Goal: Task Accomplishment & Management: Manage account settings

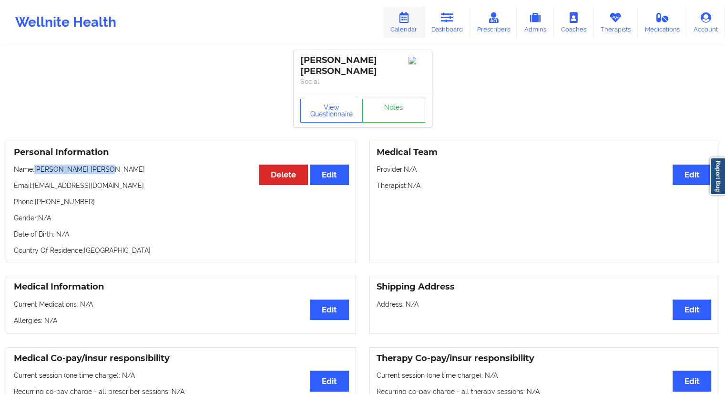
click at [400, 31] on link "Calendar" at bounding box center [403, 22] width 41 height 31
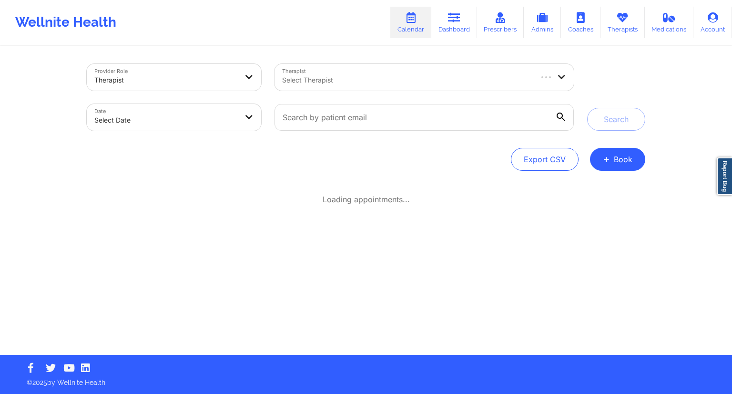
click at [335, 69] on div "Select Therapist" at bounding box center [404, 77] width 258 height 27
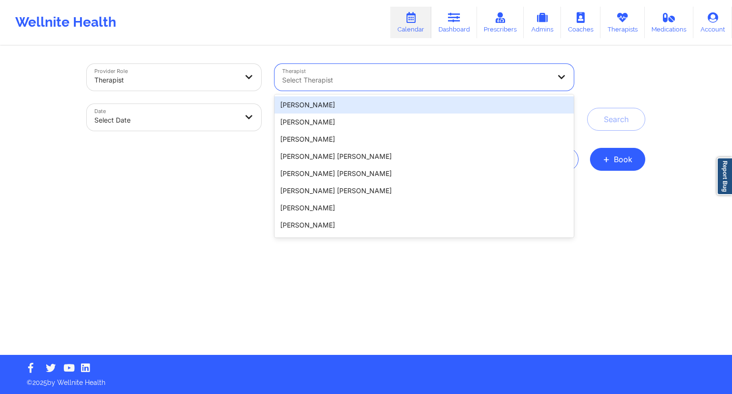
click at [324, 38] on div "Wellnite Health Calendar Dashboard Prescribers Admins Coaches Therapists Medica…" at bounding box center [366, 22] width 732 height 38
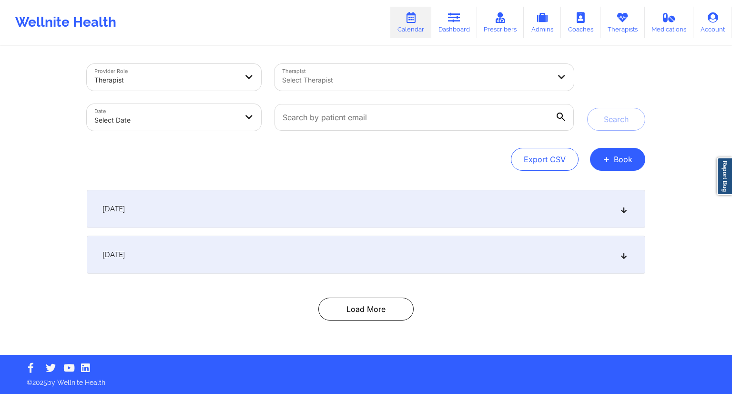
click at [316, 131] on div at bounding box center [424, 117] width 313 height 40
click at [326, 129] on input "text" at bounding box center [424, 117] width 299 height 27
paste input "[EMAIL_ADDRESS][DOMAIN_NAME]"
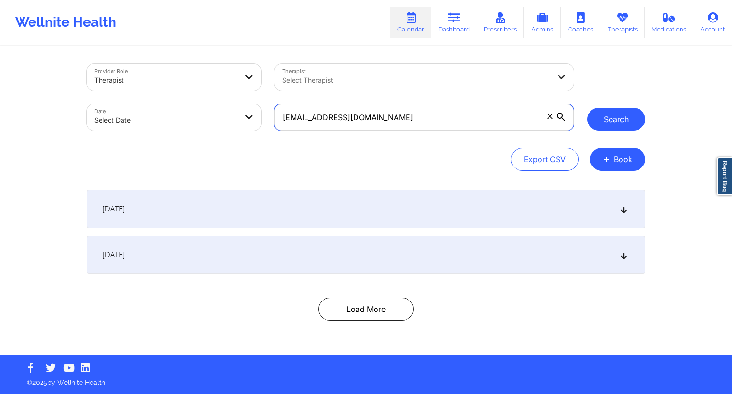
type input "[EMAIL_ADDRESS][DOMAIN_NAME]"
click at [632, 120] on button "Search" at bounding box center [617, 119] width 58 height 23
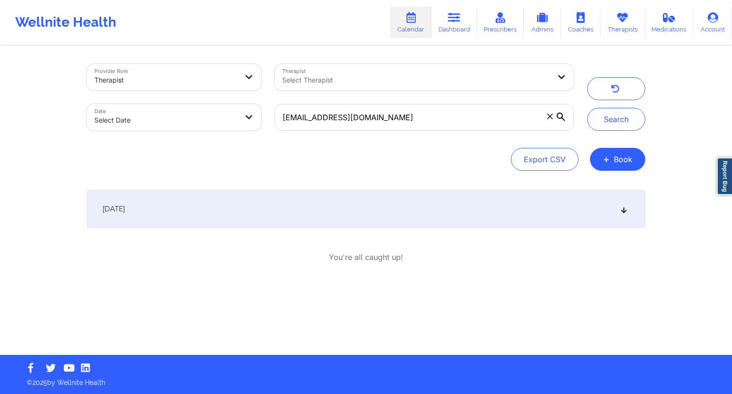
drag, startPoint x: 168, startPoint y: 197, endPoint x: 171, endPoint y: 203, distance: 6.4
click at [170, 200] on div "[DATE]" at bounding box center [366, 209] width 559 height 38
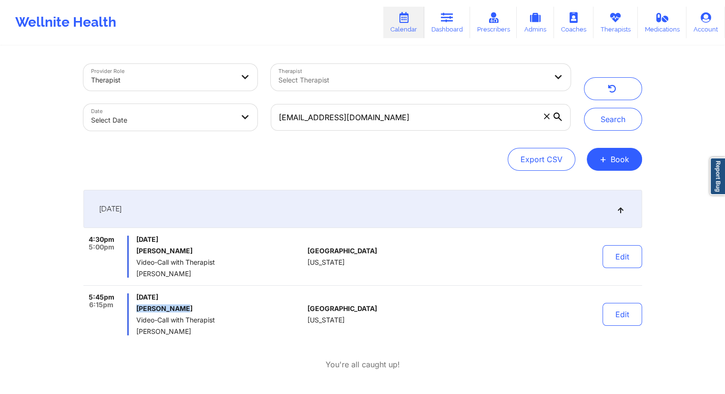
drag, startPoint x: 191, startPoint y: 311, endPoint x: 139, endPoint y: 308, distance: 52.1
click at [139, 308] on h6 "[PERSON_NAME]" at bounding box center [219, 309] width 167 height 8
copy h6 "[PERSON_NAME]"
click at [223, 340] on div "[DATE] 4:30pm 5:00pm [DATE] [PERSON_NAME] Video-Call with Therapist [PERSON_NAM…" at bounding box center [362, 280] width 559 height 180
drag, startPoint x: 182, startPoint y: 271, endPoint x: 135, endPoint y: 270, distance: 46.7
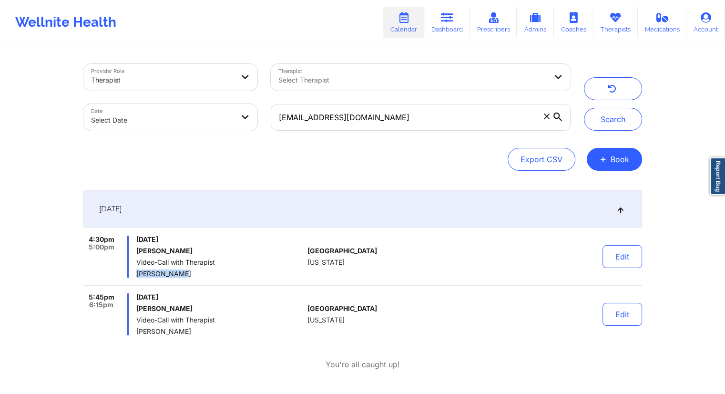
click at [135, 270] on div "4:30pm 5:00pm [DATE] [PERSON_NAME] Video-Call with Therapist [PERSON_NAME]" at bounding box center [193, 257] width 221 height 42
copy span "[PERSON_NAME]"
click at [622, 256] on button "Edit" at bounding box center [623, 256] width 40 height 23
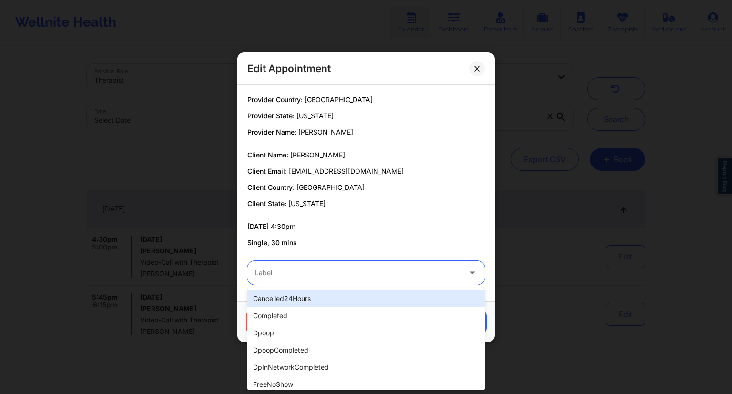
click at [319, 276] on div at bounding box center [358, 272] width 206 height 11
click at [415, 246] on p "Single, 30 mins" at bounding box center [365, 243] width 237 height 10
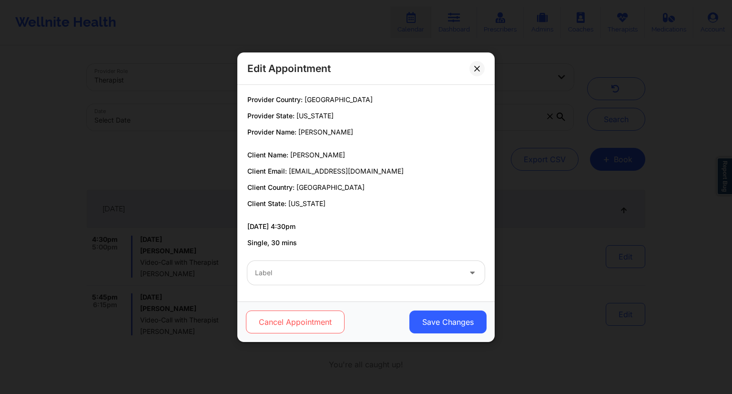
click at [301, 313] on button "Cancel Appointment" at bounding box center [295, 321] width 99 height 23
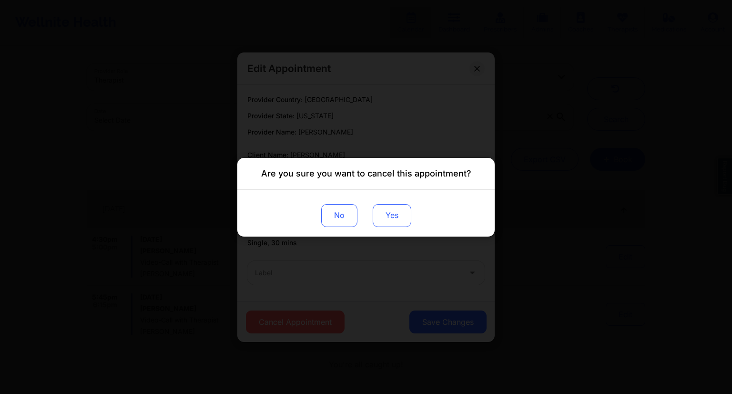
click at [399, 216] on button "Yes" at bounding box center [392, 215] width 39 height 23
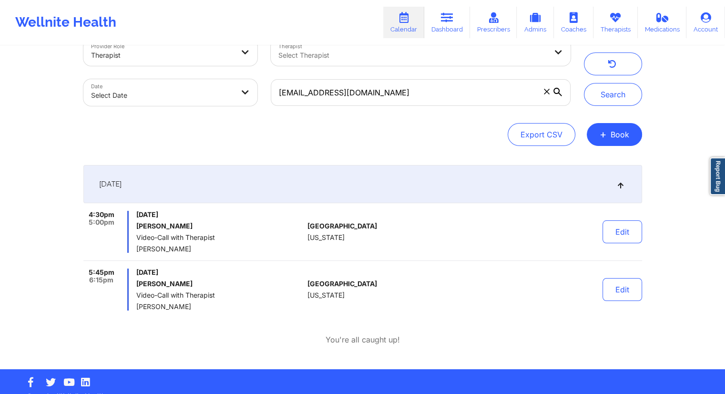
scroll to position [39, 0]
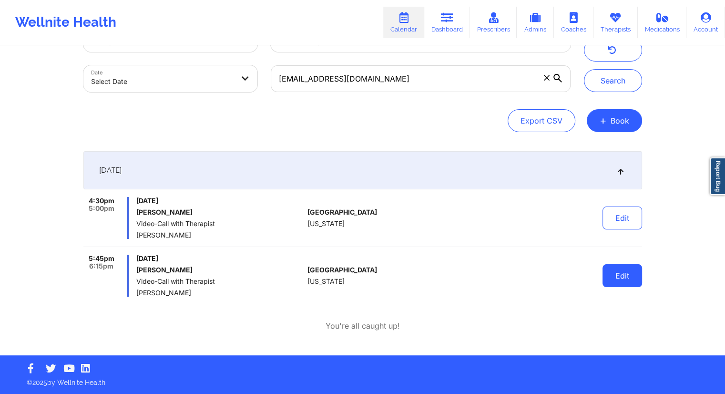
click at [612, 276] on button "Edit" at bounding box center [623, 275] width 40 height 23
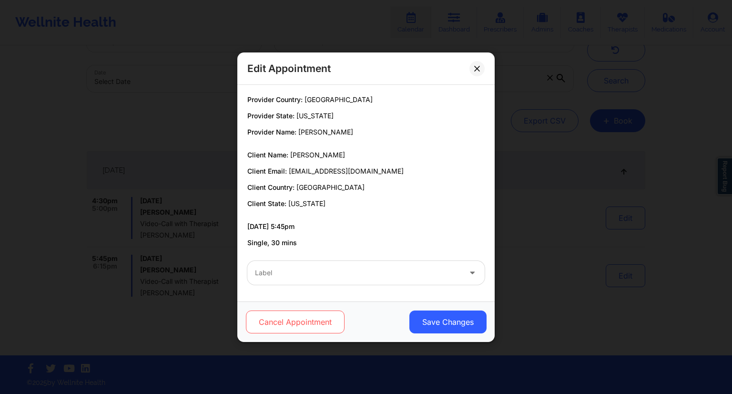
click at [277, 324] on button "Cancel Appointment" at bounding box center [295, 321] width 99 height 23
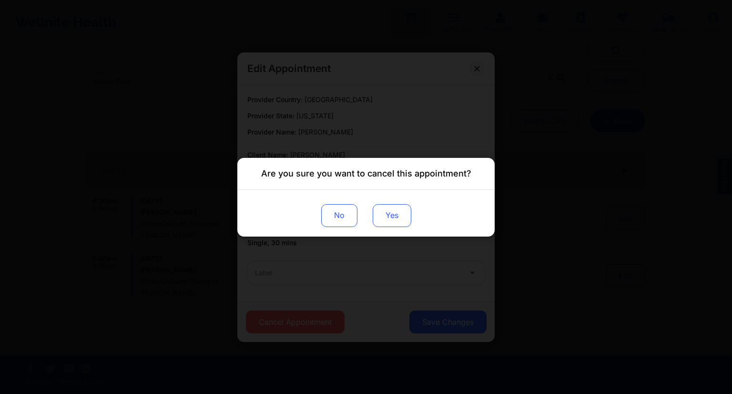
click at [399, 222] on button "Yes" at bounding box center [392, 215] width 39 height 23
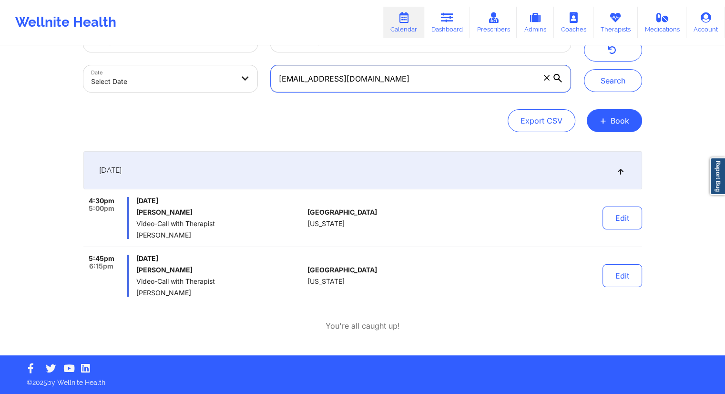
drag, startPoint x: 394, startPoint y: 82, endPoint x: 288, endPoint y: 84, distance: 105.9
click at [288, 84] on input "[EMAIL_ADDRESS][DOMAIN_NAME]" at bounding box center [420, 78] width 299 height 27
click at [336, 113] on div "Export CSV + Book" at bounding box center [362, 120] width 559 height 23
drag, startPoint x: 412, startPoint y: 82, endPoint x: 246, endPoint y: 82, distance: 166.0
click at [246, 82] on div "Provider Role Therapist Therapist Select Therapist Date Select Date [EMAIL_ADDR…" at bounding box center [327, 59] width 501 height 80
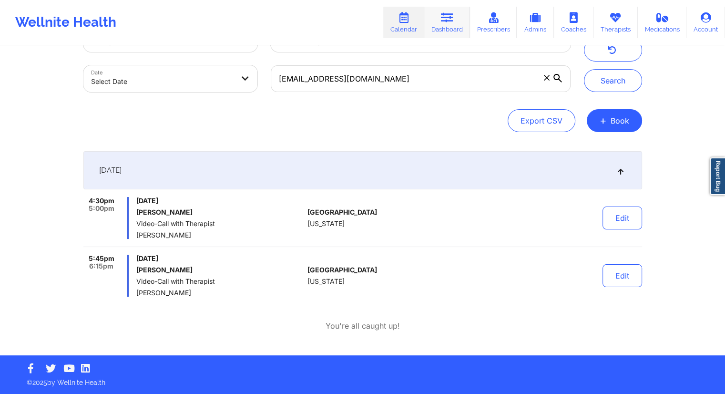
click at [458, 16] on link "Dashboard" at bounding box center [447, 22] width 46 height 31
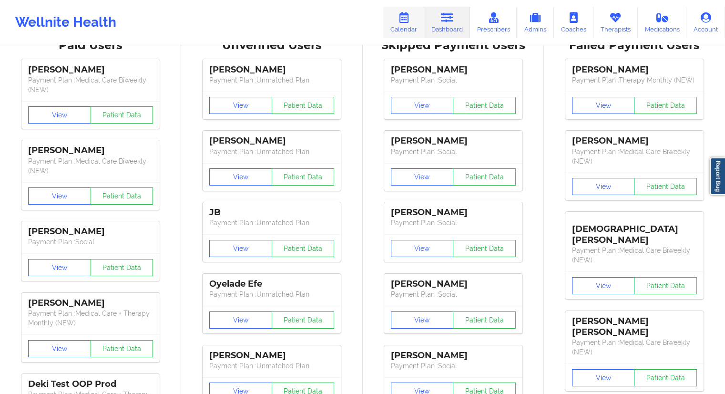
click at [401, 29] on link "Calendar" at bounding box center [403, 22] width 41 height 31
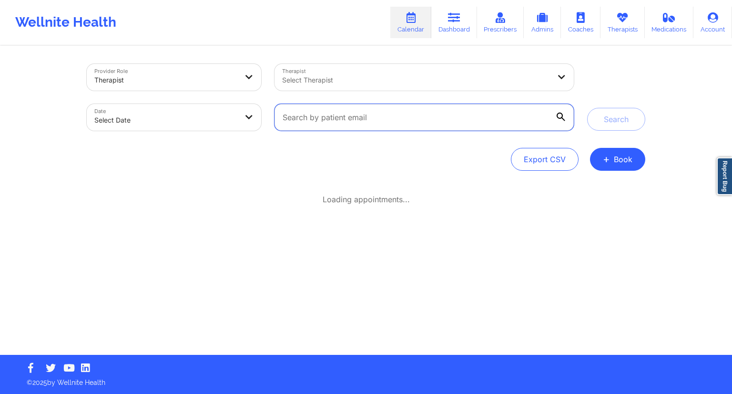
drag, startPoint x: 321, startPoint y: 113, endPoint x: 333, endPoint y: 120, distance: 14.3
click at [321, 113] on input "text" at bounding box center [424, 117] width 299 height 27
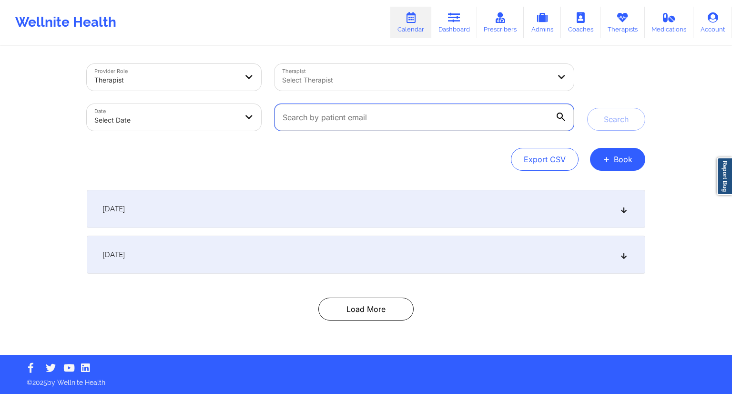
paste input "[EMAIL_ADDRESS][DOMAIN_NAME]"
type input "[EMAIL_ADDRESS][DOMAIN_NAME]"
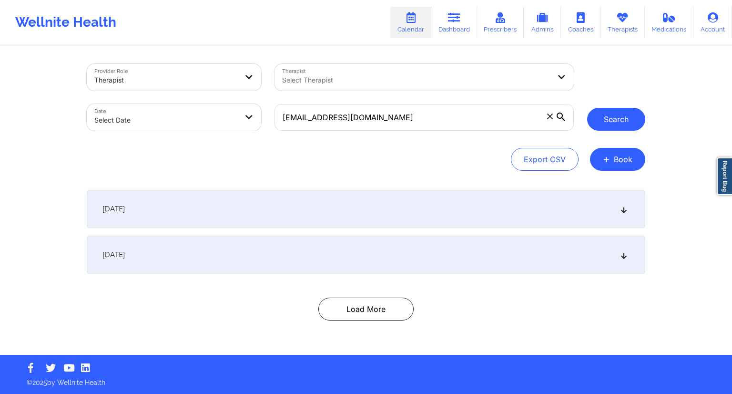
click at [603, 124] on button "Search" at bounding box center [617, 119] width 58 height 23
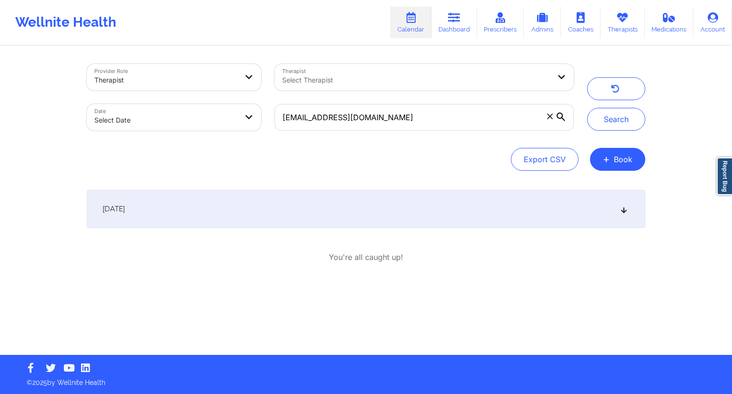
click at [560, 217] on div "[DATE]" at bounding box center [366, 209] width 559 height 38
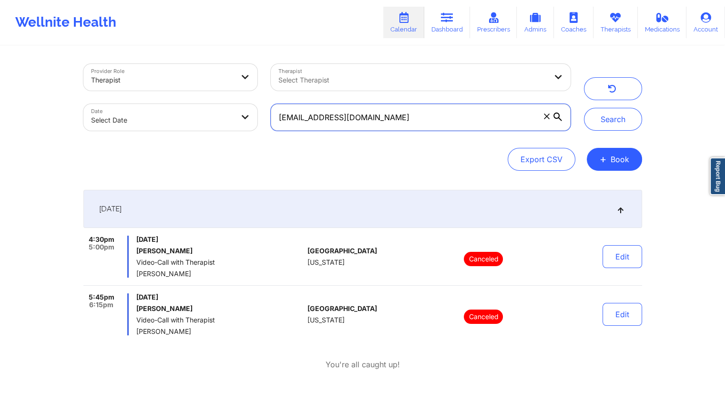
click at [423, 120] on input "[EMAIL_ADDRESS][DOMAIN_NAME]" at bounding box center [420, 117] width 299 height 27
click at [645, 115] on div "Search" at bounding box center [613, 97] width 72 height 67
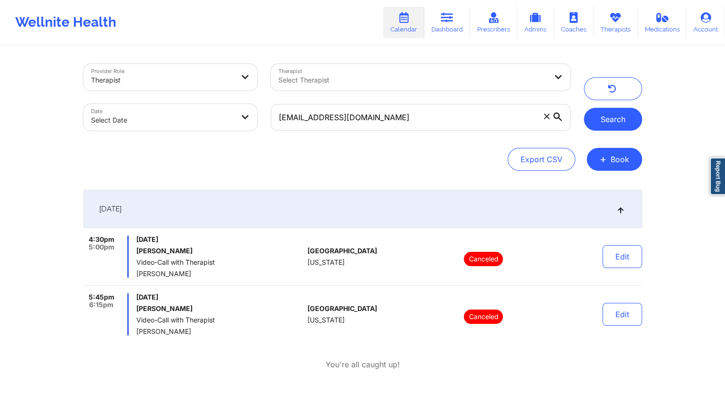
click at [631, 120] on button "Search" at bounding box center [613, 119] width 58 height 23
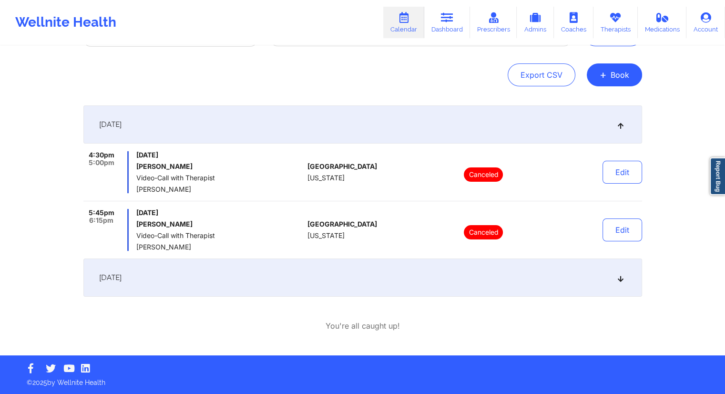
click at [206, 289] on div "[DATE]" at bounding box center [362, 277] width 559 height 38
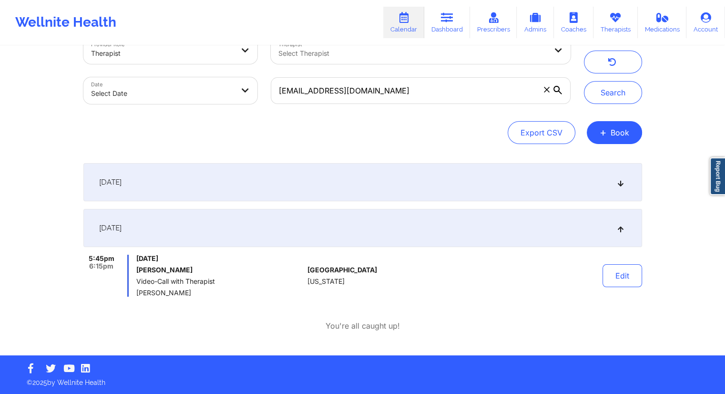
scroll to position [27, 0]
click at [440, 25] on link "Dashboard" at bounding box center [447, 22] width 46 height 31
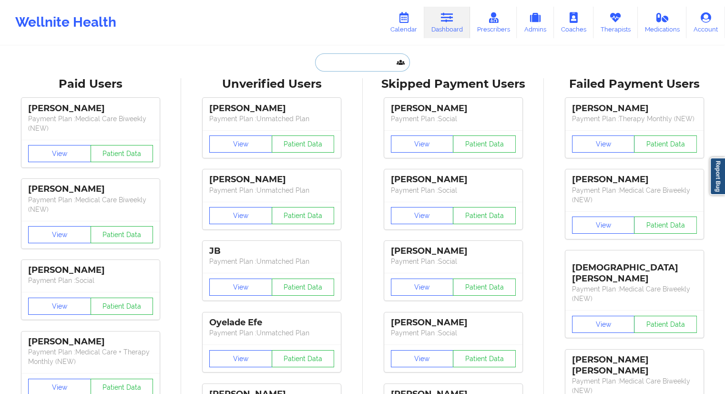
click at [334, 65] on input "text" at bounding box center [362, 62] width 94 height 18
paste input "[PERSON_NAME]"
type input "[PERSON_NAME]"
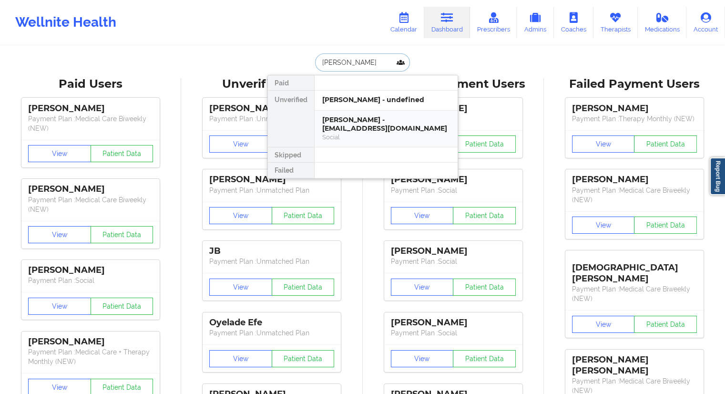
click at [359, 134] on div "Social" at bounding box center [386, 137] width 128 height 8
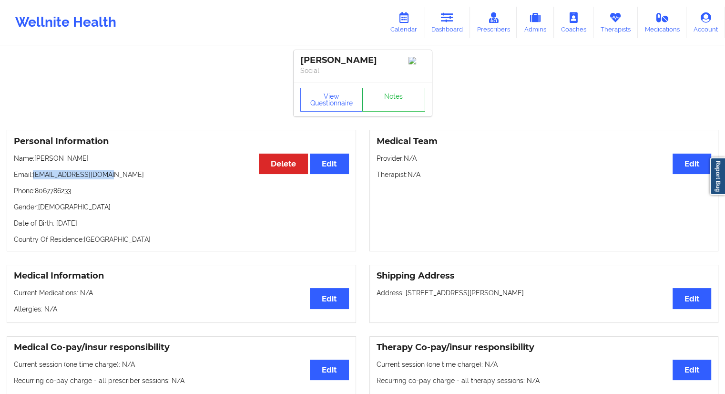
drag, startPoint x: 118, startPoint y: 175, endPoint x: 40, endPoint y: 176, distance: 78.2
click at [36, 177] on p "Email: [EMAIL_ADDRESS][DOMAIN_NAME]" at bounding box center [181, 175] width 335 height 10
copy p "[EMAIL_ADDRESS][DOMAIN_NAME]"
click at [100, 215] on div "Personal Information Edit Delete Name: [PERSON_NAME] Email: [EMAIL_ADDRESS][DOM…" at bounding box center [182, 191] width 350 height 122
drag, startPoint x: 117, startPoint y: 182, endPoint x: 36, endPoint y: 178, distance: 81.6
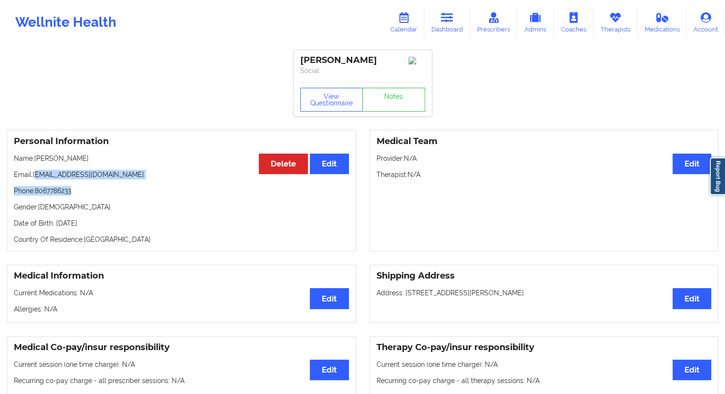
click at [36, 178] on div "Personal Information Edit Delete Name: [PERSON_NAME] Email: [EMAIL_ADDRESS][DOM…" at bounding box center [182, 191] width 350 height 122
click at [43, 186] on div "Personal Information Edit Delete Name: [PERSON_NAME] Email: [EMAIL_ADDRESS][DOM…" at bounding box center [182, 191] width 350 height 122
drag, startPoint x: 120, startPoint y: 179, endPoint x: 34, endPoint y: 177, distance: 86.3
click at [34, 177] on p "Email: [EMAIL_ADDRESS][DOMAIN_NAME]" at bounding box center [181, 175] width 335 height 10
copy p "[EMAIL_ADDRESS][DOMAIN_NAME]"
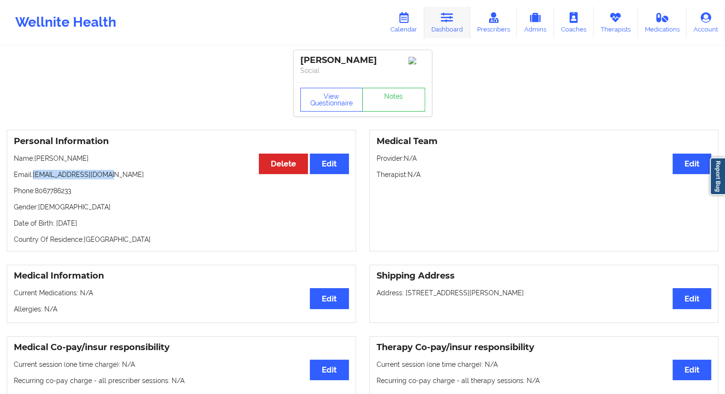
click at [439, 28] on link "Dashboard" at bounding box center [447, 22] width 46 height 31
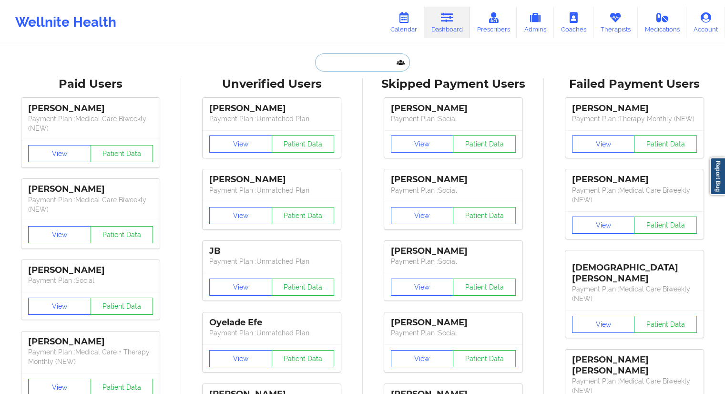
click at [340, 67] on input "text" at bounding box center [362, 62] width 94 height 18
paste input "[EMAIL_ADDRESS][DOMAIN_NAME]"
type input "[EMAIL_ADDRESS][DOMAIN_NAME]"
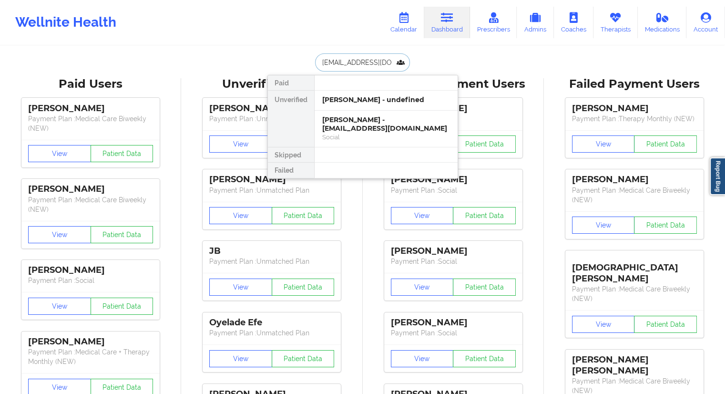
scroll to position [0, 3]
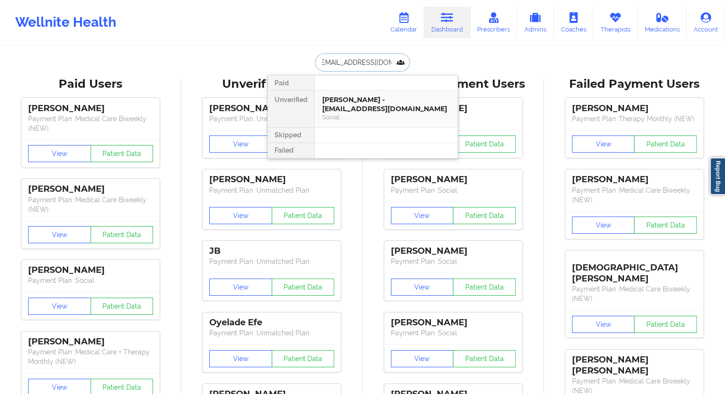
click at [345, 102] on div "[PERSON_NAME] - [EMAIL_ADDRESS][DOMAIN_NAME]" at bounding box center [386, 104] width 128 height 18
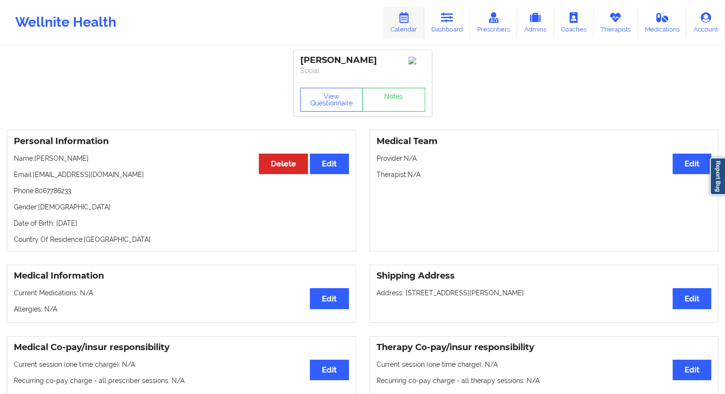
click at [408, 16] on icon at bounding box center [404, 17] width 12 height 10
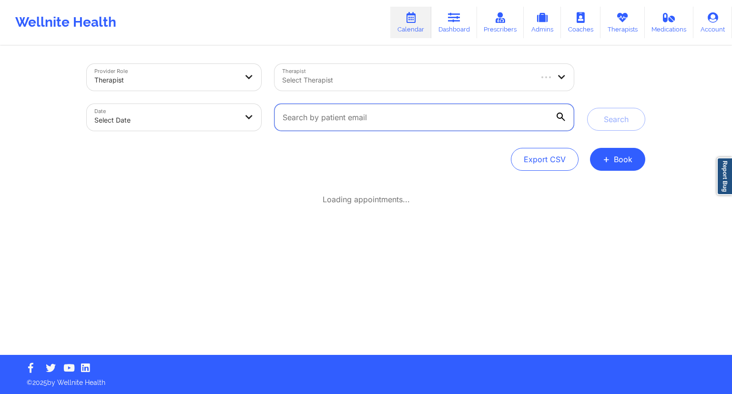
click at [309, 115] on input "text" at bounding box center [424, 117] width 299 height 27
paste input "[EMAIL_ADDRESS][DOMAIN_NAME]"
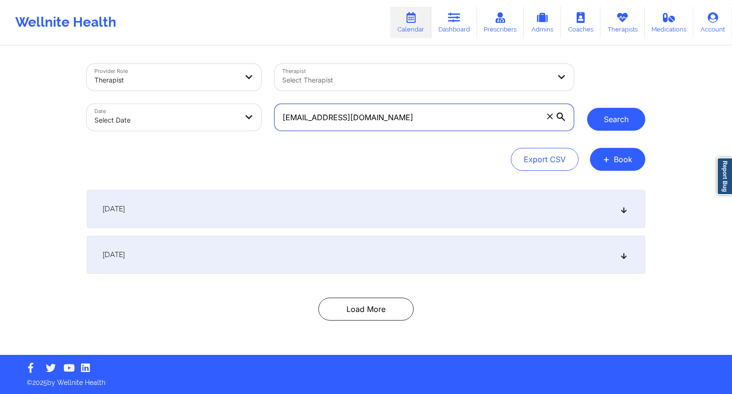
type input "[EMAIL_ADDRESS][DOMAIN_NAME]"
click at [606, 123] on button "Search" at bounding box center [617, 119] width 58 height 23
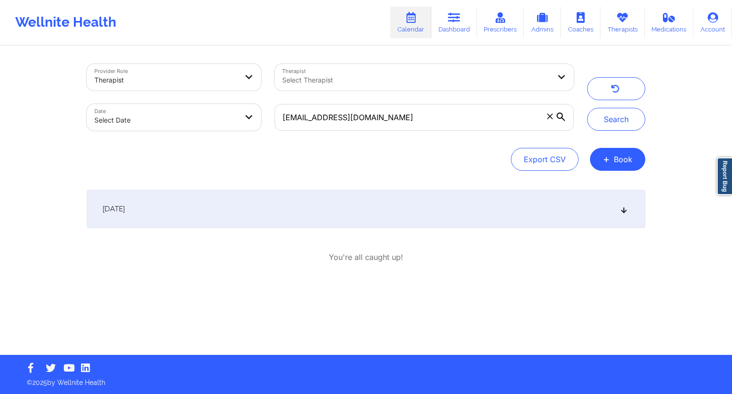
click at [232, 201] on div "[DATE]" at bounding box center [366, 209] width 559 height 38
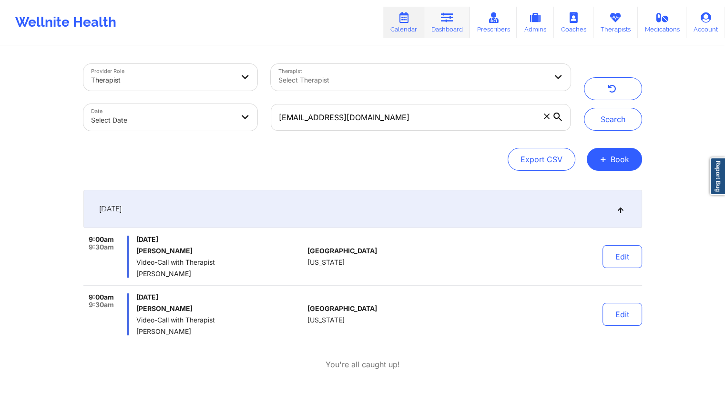
click at [441, 29] on link "Dashboard" at bounding box center [447, 22] width 46 height 31
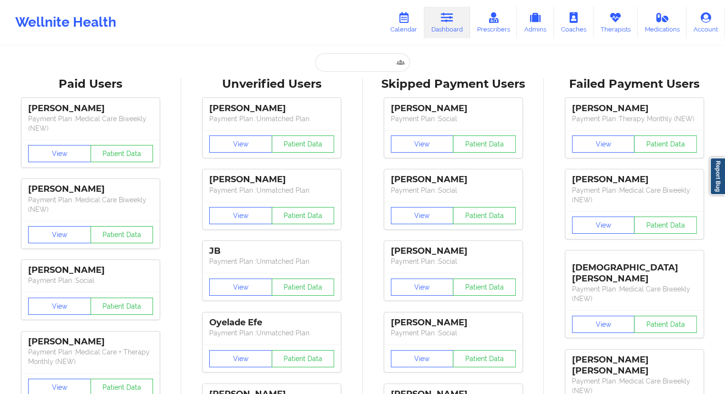
click at [341, 58] on input "text" at bounding box center [362, 62] width 94 height 18
paste input "[EMAIL_ADDRESS][DOMAIN_NAME]"
type input "[EMAIL_ADDRESS][DOMAIN_NAME]"
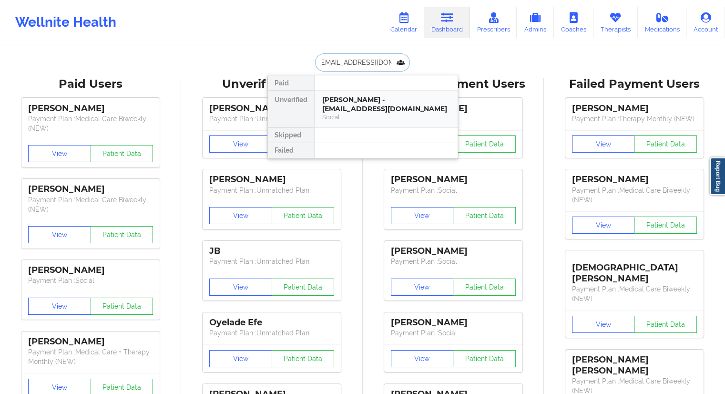
click at [351, 111] on div "[PERSON_NAME] - [EMAIL_ADDRESS][DOMAIN_NAME]" at bounding box center [386, 104] width 128 height 18
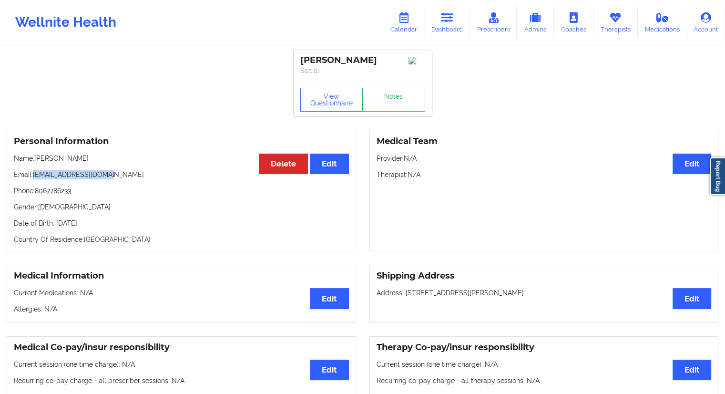
drag, startPoint x: 106, startPoint y: 174, endPoint x: 35, endPoint y: 180, distance: 70.8
click at [35, 179] on p "Email: [EMAIL_ADDRESS][DOMAIN_NAME]" at bounding box center [181, 175] width 335 height 10
copy p "[EMAIL_ADDRESS][DOMAIN_NAME]"
drag, startPoint x: 414, startPoint y: 21, endPoint x: 411, endPoint y: 26, distance: 5.6
click at [414, 21] on link "Calendar" at bounding box center [403, 22] width 41 height 31
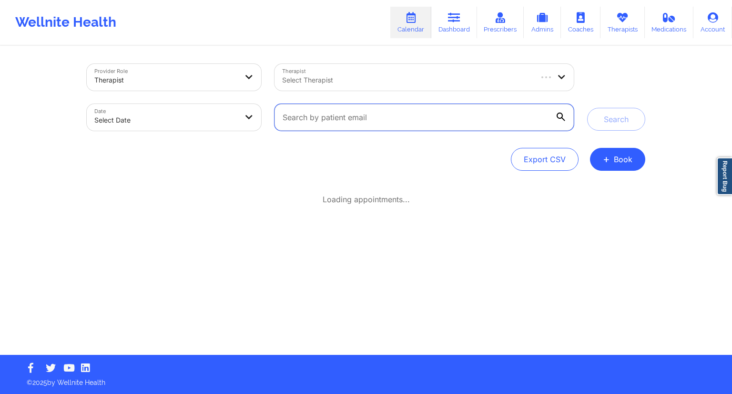
click at [337, 125] on input "text" at bounding box center [424, 117] width 299 height 27
paste input "[EMAIL_ADDRESS][DOMAIN_NAME]"
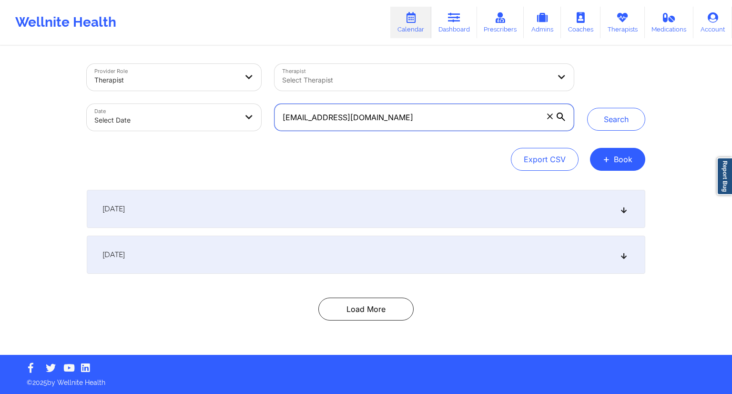
type input "[EMAIL_ADDRESS][DOMAIN_NAME]"
click at [612, 131] on div "Provider Role Therapist Therapist Select Therapist Date Select Date [EMAIL_ADDR…" at bounding box center [366, 97] width 572 height 80
click at [327, 248] on div "[DATE]" at bounding box center [366, 255] width 559 height 38
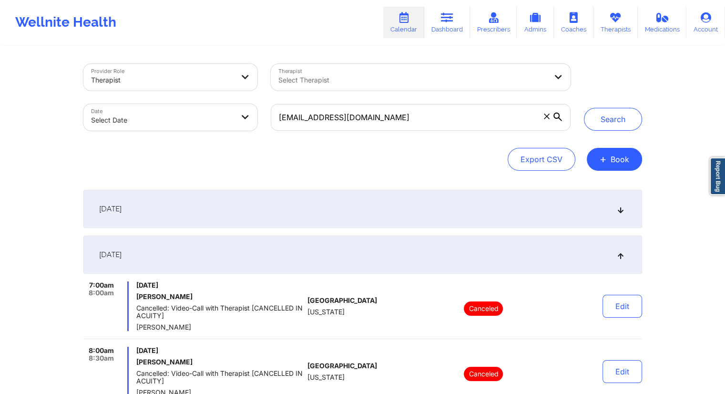
click at [312, 214] on div "[DATE]" at bounding box center [362, 209] width 559 height 38
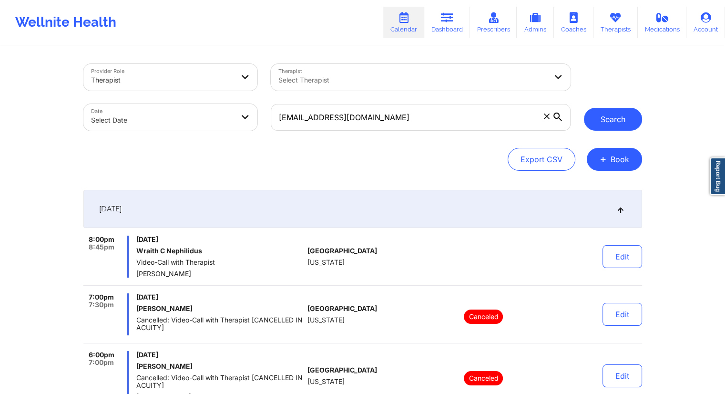
click at [625, 120] on button "Search" at bounding box center [613, 119] width 58 height 23
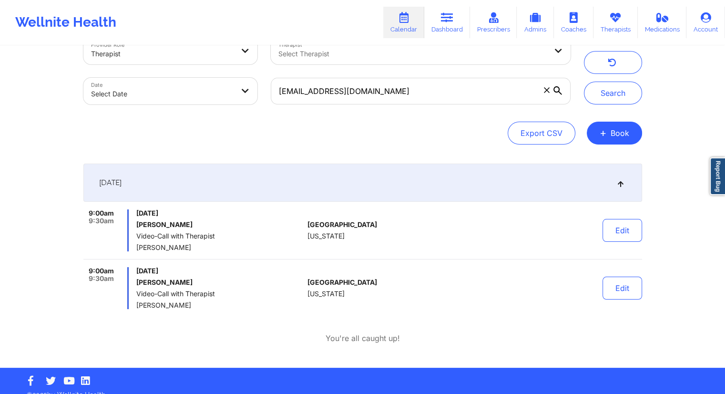
scroll to position [39, 0]
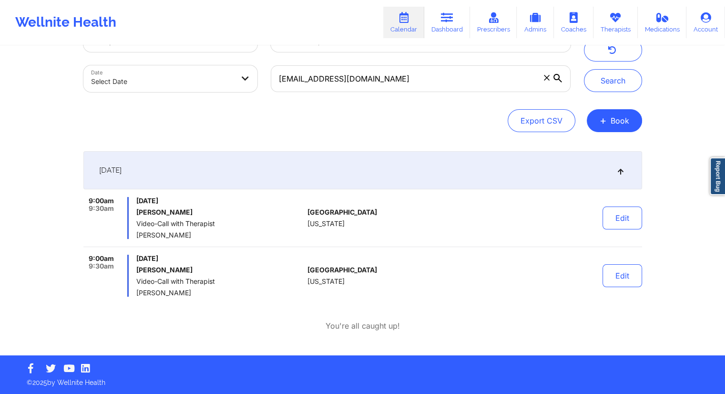
drag, startPoint x: 208, startPoint y: 295, endPoint x: 138, endPoint y: 296, distance: 70.1
click at [133, 294] on div "9:00am 9:30am [DATE] [PERSON_NAME] Video-Call with Therapist [PERSON_NAME]" at bounding box center [193, 276] width 221 height 42
click at [141, 299] on div "[DATE] 9:00am 9:30am [DATE] [PERSON_NAME] Video-Call with Therapist [PERSON_NAM…" at bounding box center [362, 241] width 559 height 180
drag, startPoint x: 213, startPoint y: 293, endPoint x: 135, endPoint y: 292, distance: 78.2
click at [133, 292] on div "9:00am 9:30am [DATE] [PERSON_NAME] Video-Call with Therapist [PERSON_NAME]" at bounding box center [193, 276] width 221 height 42
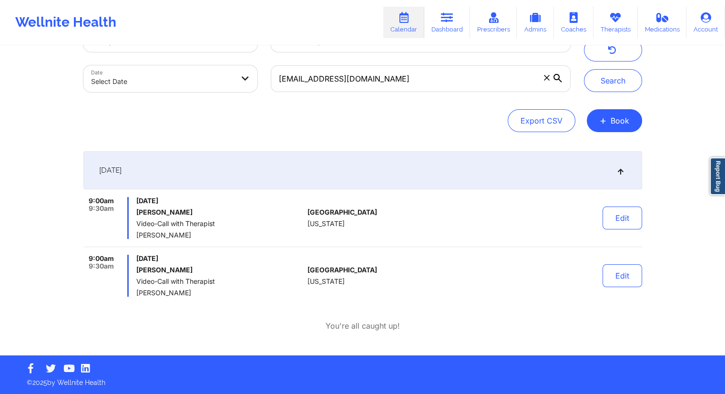
click at [135, 292] on div "9:00am 9:30am [DATE] [PERSON_NAME] Video-Call with Therapist [PERSON_NAME]" at bounding box center [193, 276] width 221 height 42
drag, startPoint x: 136, startPoint y: 293, endPoint x: 211, endPoint y: 293, distance: 74.9
click at [211, 293] on span "[PERSON_NAME]" at bounding box center [219, 293] width 167 height 8
copy span "[PERSON_NAME]"
click at [440, 28] on link "Dashboard" at bounding box center [447, 22] width 46 height 31
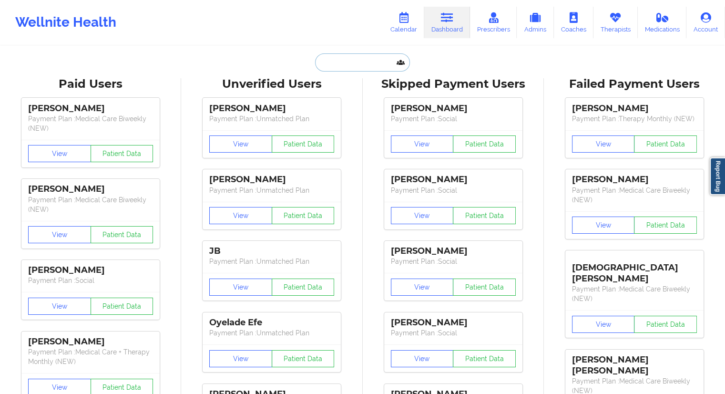
click at [339, 61] on input "text" at bounding box center [362, 62] width 94 height 18
paste input "[PERSON_NAME]"
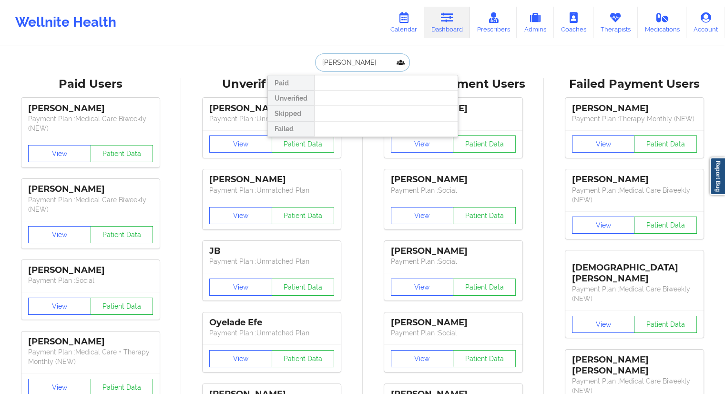
type input "[PERSON_NAME]"
click at [413, 22] on link "Calendar" at bounding box center [403, 22] width 41 height 31
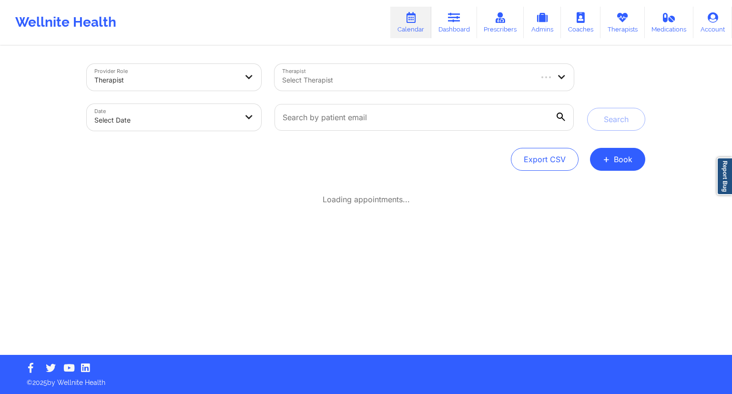
click at [341, 68] on div "Select Therapist" at bounding box center [404, 77] width 258 height 27
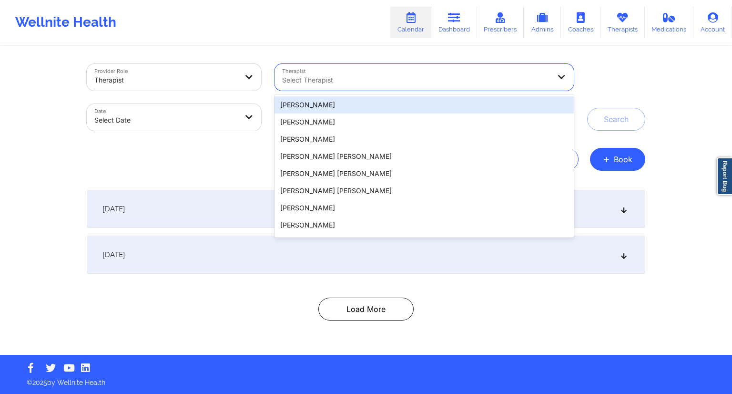
click at [344, 39] on div "Wellnite Health Calendar Dashboard Prescribers Admins Coaches Therapists Medica…" at bounding box center [366, 22] width 732 height 38
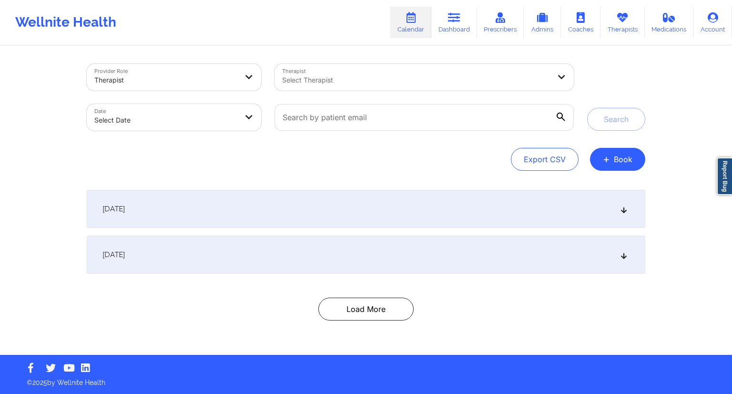
click at [432, 33] on link "Calendar" at bounding box center [411, 22] width 41 height 31
click at [450, 31] on link "Dashboard" at bounding box center [455, 22] width 46 height 31
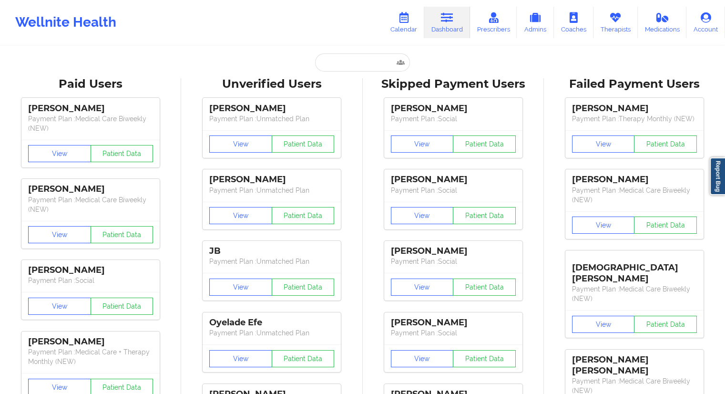
click at [360, 64] on input "text" at bounding box center [362, 62] width 94 height 18
paste input "[PERSON_NAME]"
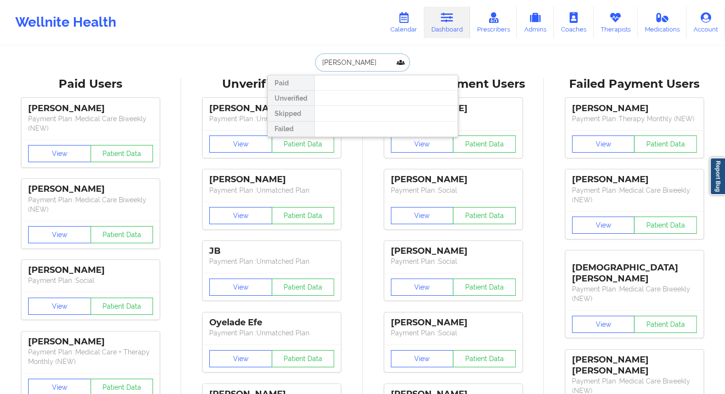
type input "[PERSON_NAME]"
click at [407, 17] on icon at bounding box center [404, 17] width 12 height 10
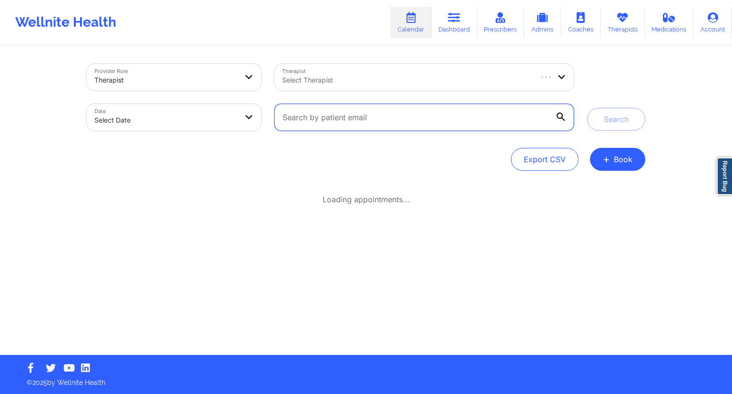
click at [312, 124] on input "text" at bounding box center [424, 117] width 299 height 27
paste input "[EMAIL_ADDRESS][DOMAIN_NAME]"
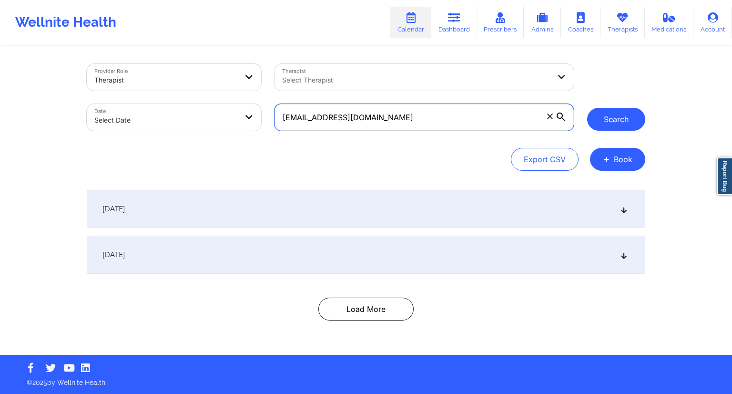
type input "[EMAIL_ADDRESS][DOMAIN_NAME]"
click at [604, 113] on button "Search" at bounding box center [617, 119] width 58 height 23
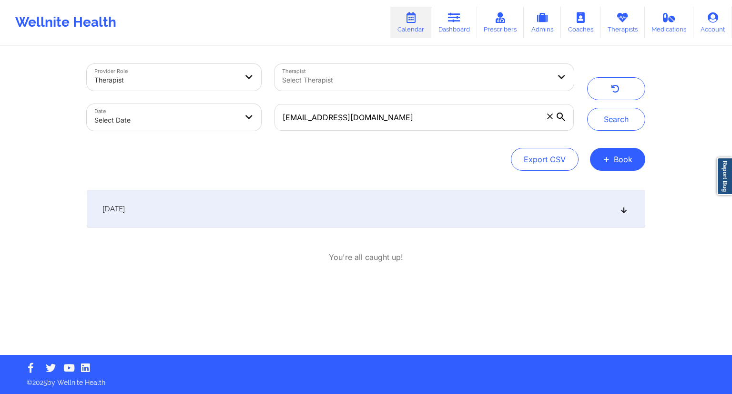
click at [235, 202] on div "[DATE]" at bounding box center [366, 209] width 559 height 38
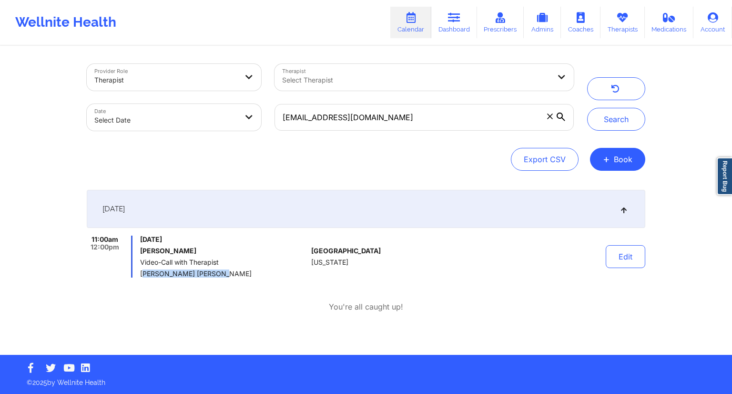
drag, startPoint x: 207, startPoint y: 278, endPoint x: 144, endPoint y: 274, distance: 63.1
click at [144, 274] on span "[PERSON_NAME] [PERSON_NAME]" at bounding box center [223, 274] width 167 height 8
click at [145, 295] on div "[DATE] 11:00am 12:00pm [DATE] [PERSON_NAME] Video-Call with Therapist [PERSON_N…" at bounding box center [366, 251] width 559 height 123
drag, startPoint x: 210, startPoint y: 279, endPoint x: 141, endPoint y: 273, distance: 69.9
click at [141, 273] on div "[DATE] 11:00am 12:00pm [DATE] [PERSON_NAME] Video-Call with Therapist [PERSON_N…" at bounding box center [366, 251] width 559 height 123
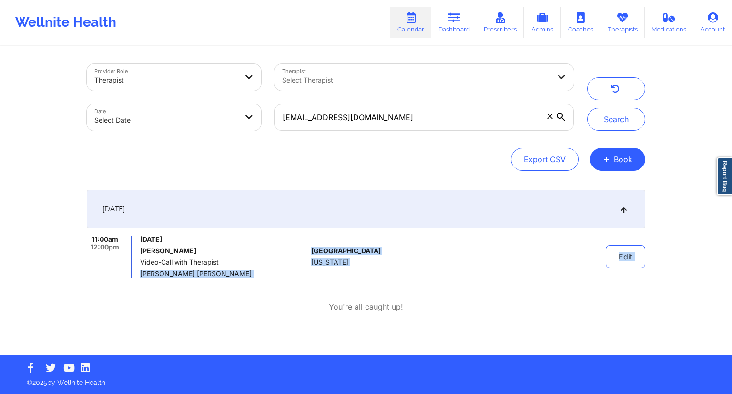
copy div "[PERSON_NAME] [PERSON_NAME] [GEOGRAPHIC_DATA] [US_STATE] Edit"
click at [178, 298] on div "[DATE] 11:00am 12:00pm [DATE] [PERSON_NAME] Video-Call with Therapist [PERSON_N…" at bounding box center [366, 251] width 559 height 123
click at [448, 22] on link "Dashboard" at bounding box center [455, 22] width 46 height 31
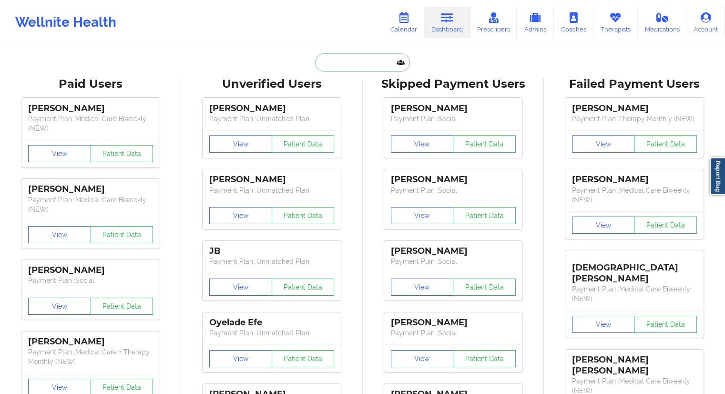
click at [320, 60] on input "text" at bounding box center [362, 62] width 94 height 18
paste input "[EMAIL_ADDRESS][DOMAIN_NAME]"
type input "[EMAIL_ADDRESS][DOMAIN_NAME]"
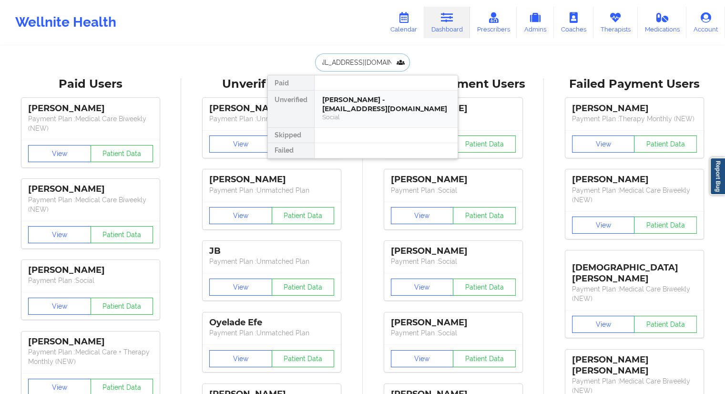
click at [346, 114] on div "Social" at bounding box center [386, 117] width 128 height 8
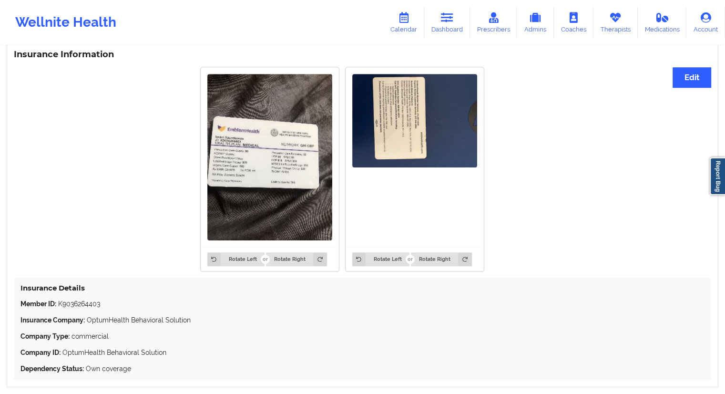
scroll to position [754, 0]
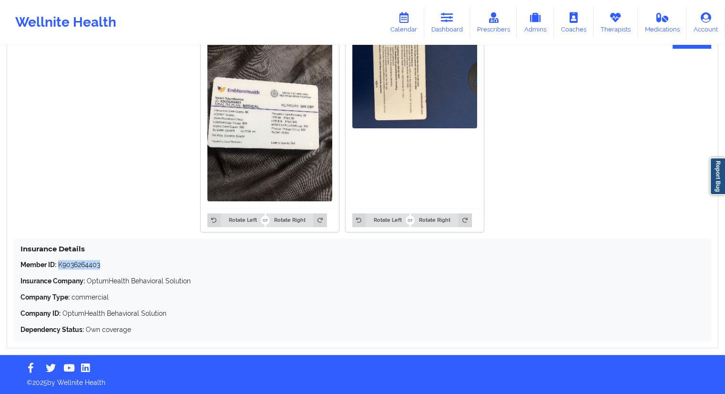
drag, startPoint x: 113, startPoint y: 263, endPoint x: 60, endPoint y: 264, distance: 52.9
click at [60, 264] on p "Member ID: K9036264403" at bounding box center [363, 265] width 684 height 10
copy p "K9036264403"
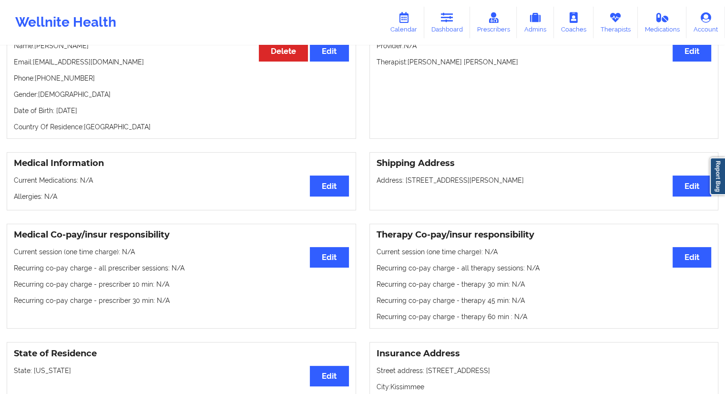
scroll to position [39, 0]
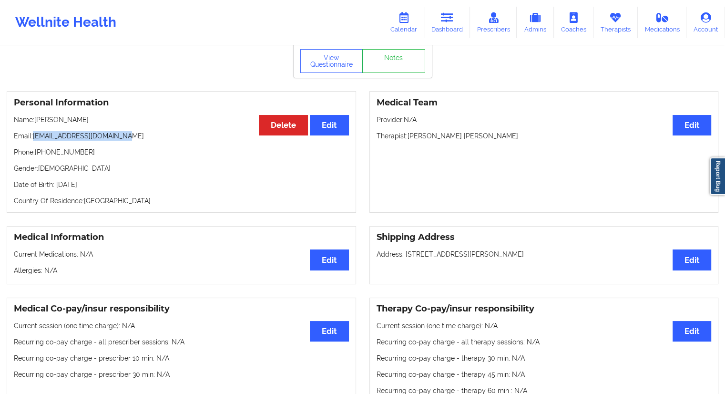
drag, startPoint x: 139, startPoint y: 140, endPoint x: 34, endPoint y: 139, distance: 104.9
click at [34, 139] on p "Email: [EMAIL_ADDRESS][DOMAIN_NAME]" at bounding box center [181, 136] width 335 height 10
copy p "[EMAIL_ADDRESS][DOMAIN_NAME]"
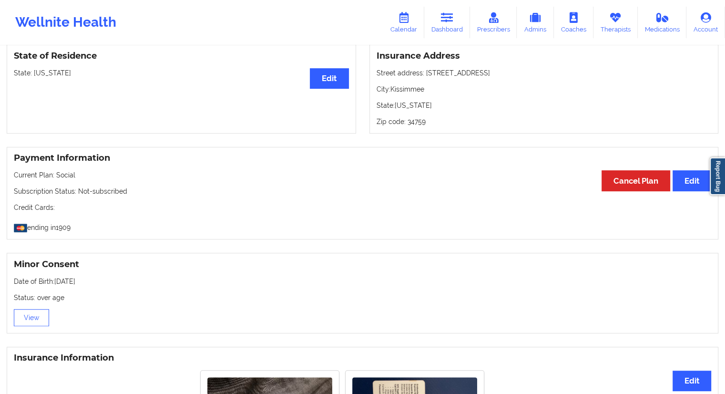
scroll to position [372, 0]
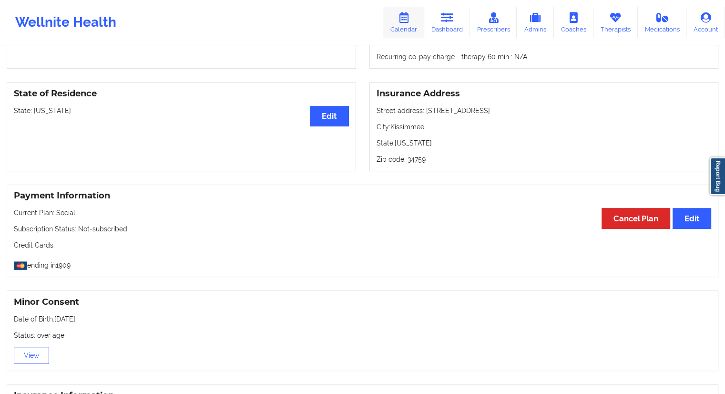
click at [410, 21] on icon at bounding box center [404, 17] width 12 height 10
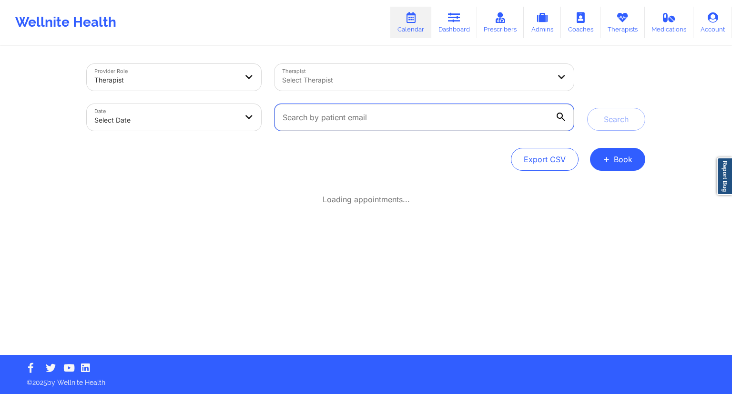
click at [362, 128] on input "text" at bounding box center [424, 117] width 299 height 27
paste input "[EMAIL_ADDRESS][DOMAIN_NAME]"
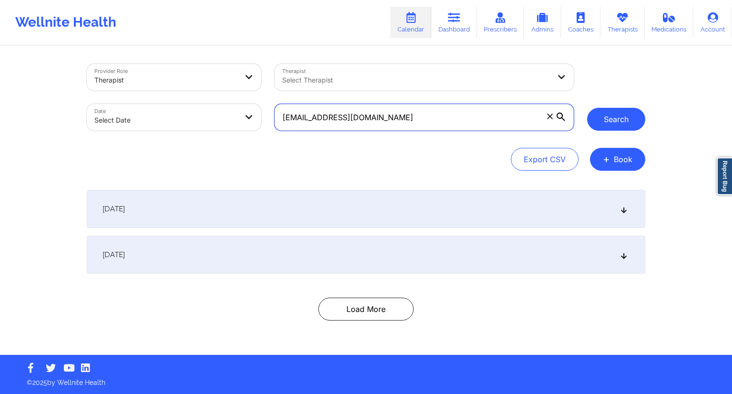
type input "[EMAIL_ADDRESS][DOMAIN_NAME]"
click at [623, 114] on button "Search" at bounding box center [617, 119] width 58 height 23
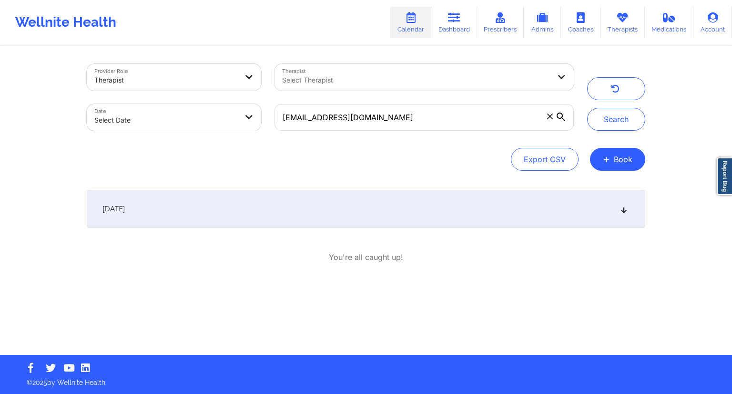
click at [208, 224] on div "[DATE]" at bounding box center [366, 209] width 559 height 38
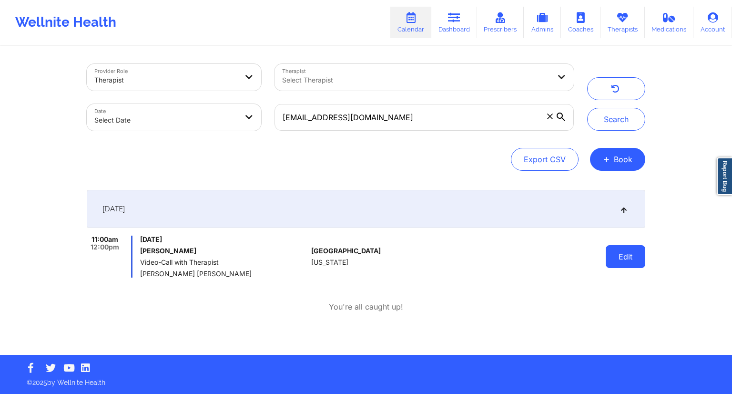
click at [635, 261] on button "Edit" at bounding box center [626, 256] width 40 height 23
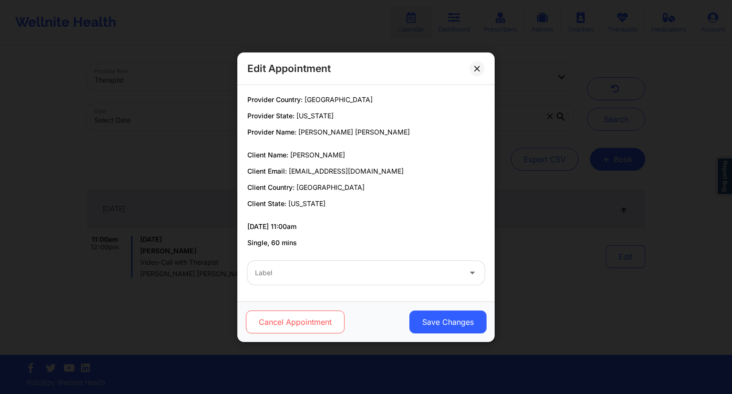
click at [309, 321] on button "Cancel Appointment" at bounding box center [295, 321] width 99 height 23
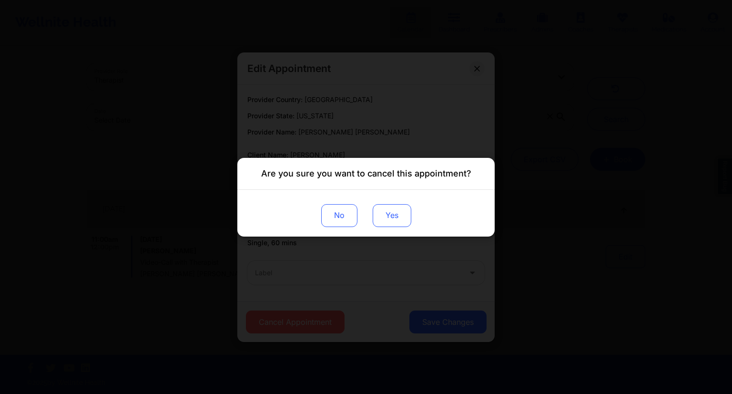
click at [387, 217] on button "Yes" at bounding box center [392, 215] width 39 height 23
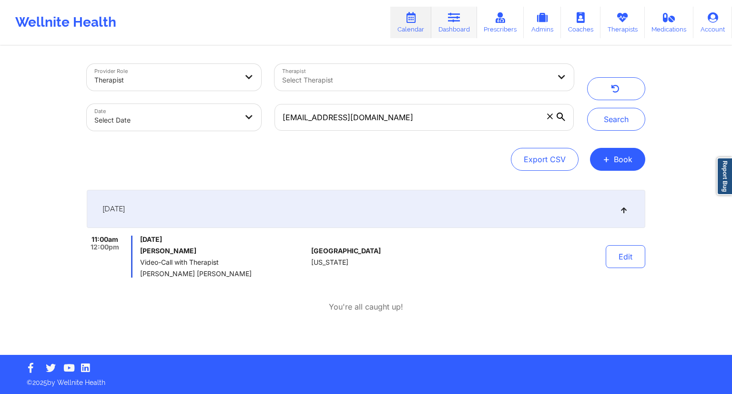
click at [456, 26] on link "Dashboard" at bounding box center [455, 22] width 46 height 31
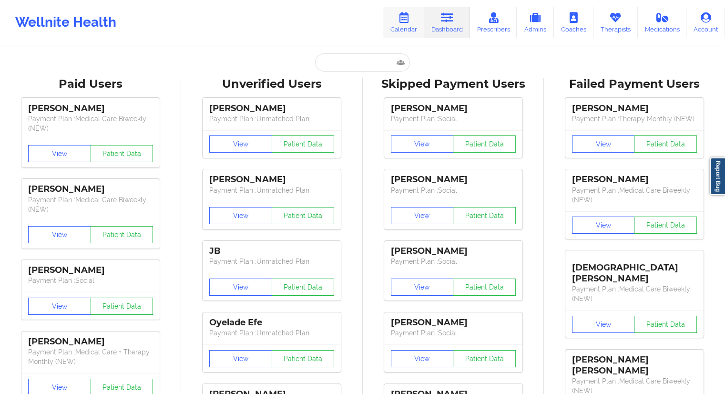
click at [401, 30] on link "Calendar" at bounding box center [403, 22] width 41 height 31
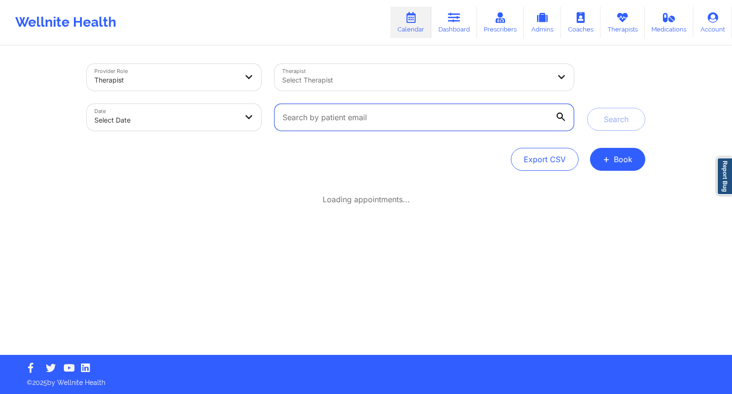
click at [319, 118] on input "text" at bounding box center [424, 117] width 299 height 27
paste input "[EMAIL_ADDRESS][DOMAIN_NAME]"
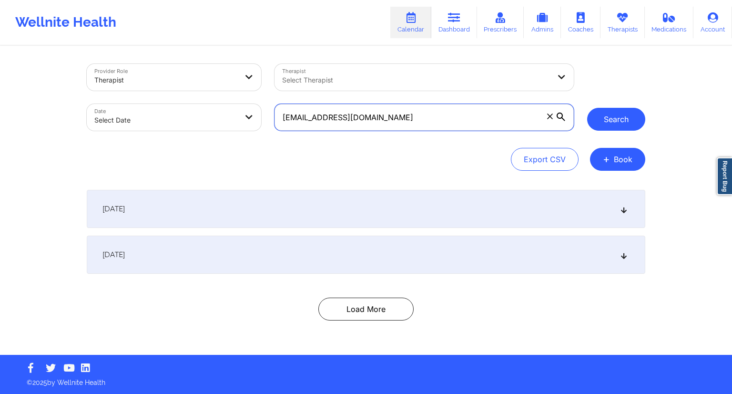
type input "[EMAIL_ADDRESS][DOMAIN_NAME]"
click at [603, 119] on button "Search" at bounding box center [617, 119] width 58 height 23
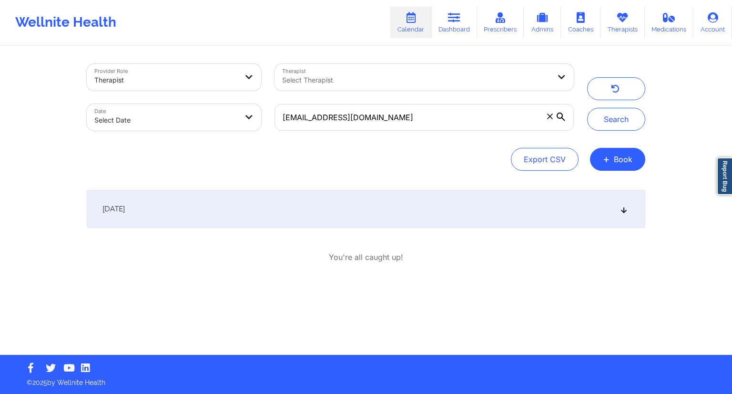
click at [272, 193] on div "[DATE]" at bounding box center [366, 209] width 559 height 38
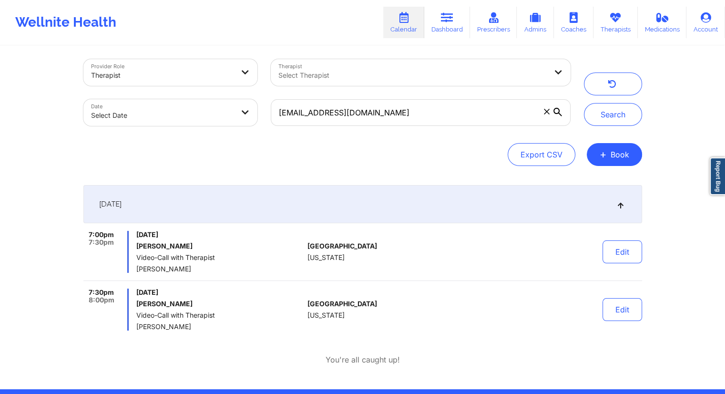
scroll to position [39, 0]
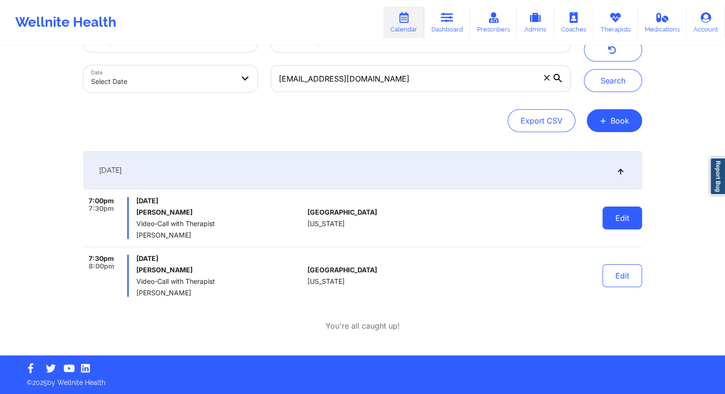
click at [622, 214] on button "Edit" at bounding box center [623, 217] width 40 height 23
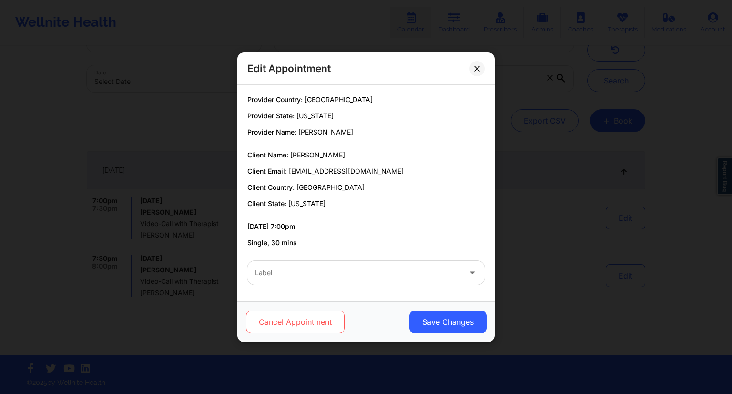
click at [294, 322] on button "Cancel Appointment" at bounding box center [295, 321] width 99 height 23
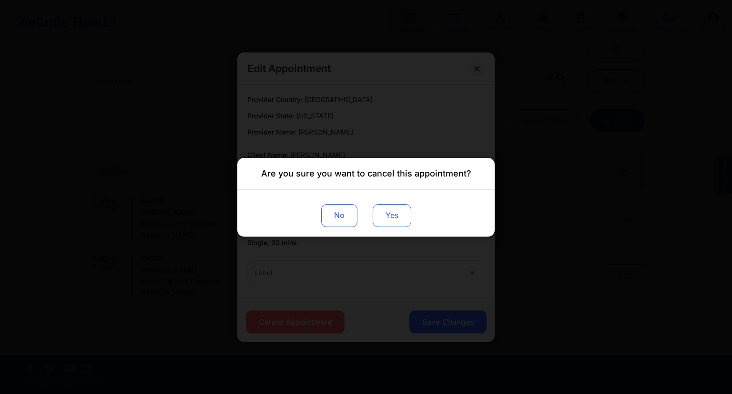
click at [397, 213] on button "Yes" at bounding box center [392, 215] width 39 height 23
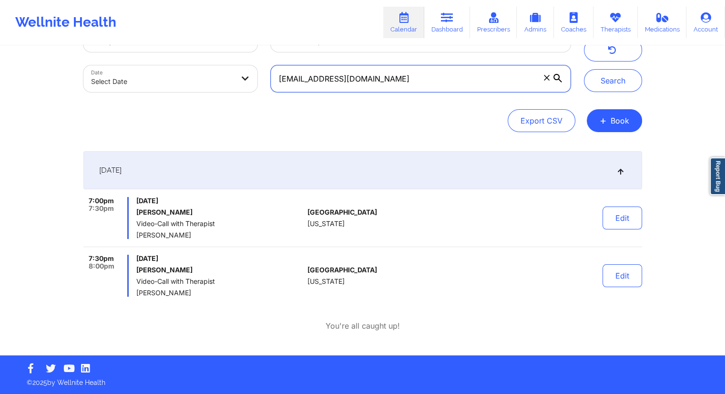
drag, startPoint x: 415, startPoint y: 81, endPoint x: 254, endPoint y: 85, distance: 161.2
click at [254, 85] on div "Provider Role Therapist Therapist Select Therapist Date Select Date [EMAIL_ADDR…" at bounding box center [327, 59] width 501 height 80
click at [450, 22] on icon at bounding box center [447, 17] width 12 height 10
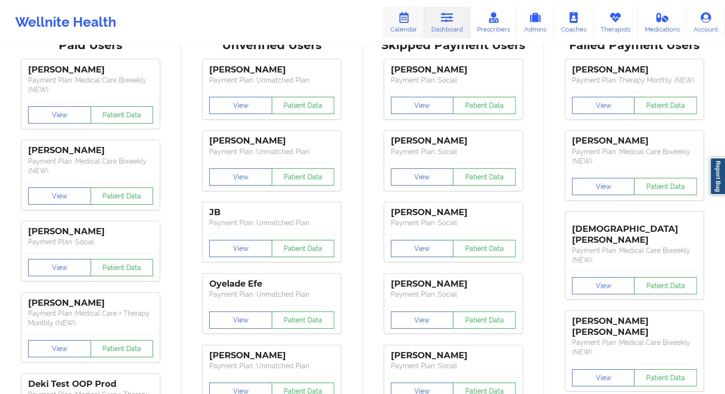
click at [395, 31] on link "Calendar" at bounding box center [403, 22] width 41 height 31
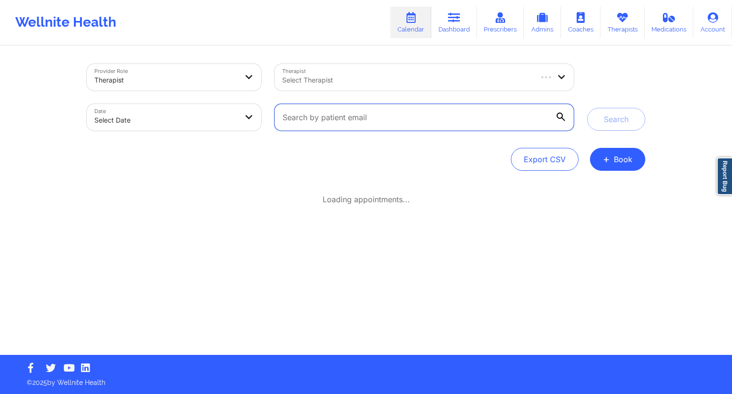
drag, startPoint x: 344, startPoint y: 111, endPoint x: 345, endPoint y: 123, distance: 11.5
click at [344, 112] on input "text" at bounding box center [424, 117] width 299 height 27
paste input "[EMAIL_ADDRESS][DOMAIN_NAME]"
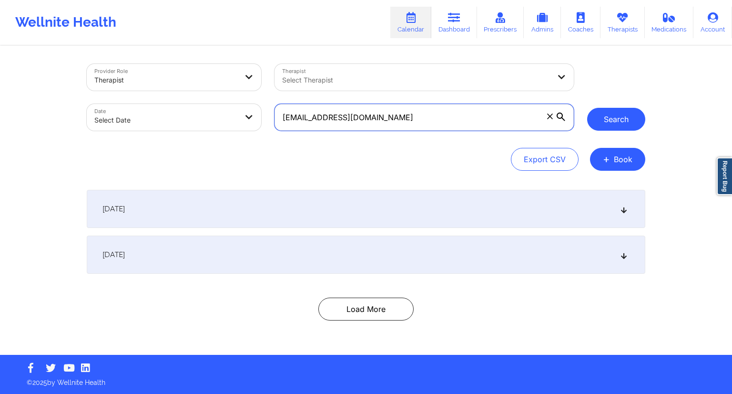
type input "[EMAIL_ADDRESS][DOMAIN_NAME]"
click at [605, 113] on button "Search" at bounding box center [617, 119] width 58 height 23
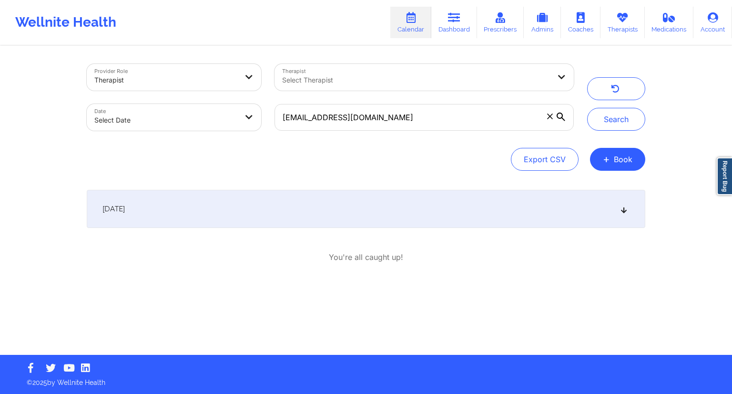
click at [296, 227] on div "[DATE]" at bounding box center [366, 209] width 559 height 38
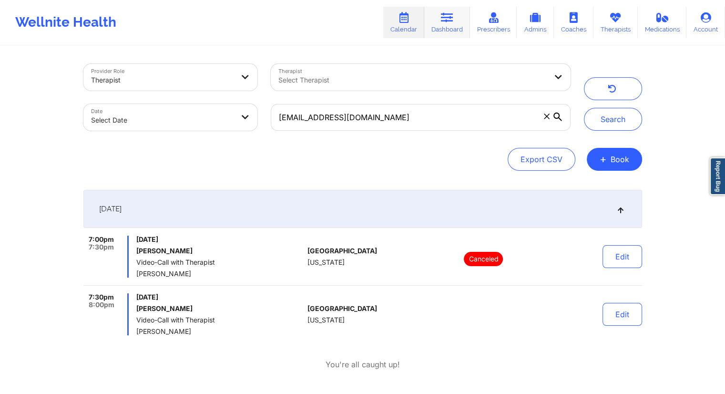
click at [438, 27] on link "Dashboard" at bounding box center [447, 22] width 46 height 31
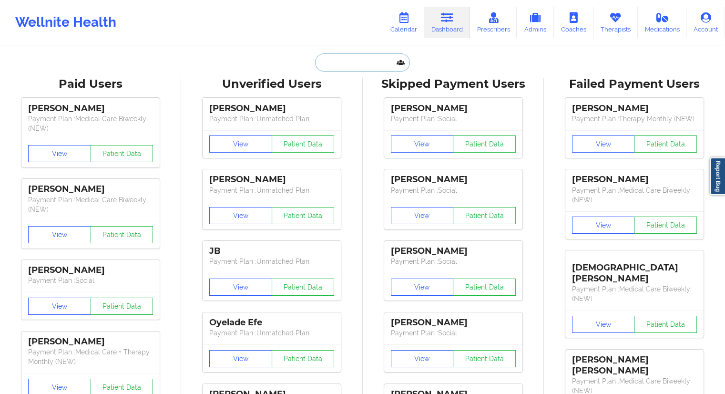
click at [324, 67] on input "text" at bounding box center [362, 62] width 94 height 18
paste input "[EMAIL_ADDRESS][DOMAIN_NAME]"
type input "[EMAIL_ADDRESS][DOMAIN_NAME]"
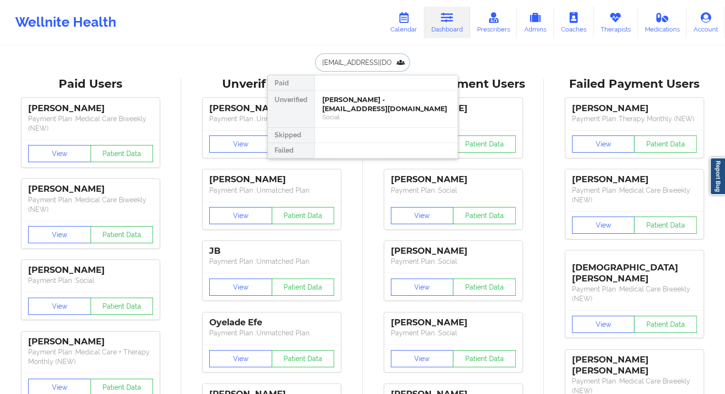
scroll to position [0, 6]
click at [349, 110] on div "[PERSON_NAME] - [EMAIL_ADDRESS][DOMAIN_NAME]" at bounding box center [386, 104] width 128 height 18
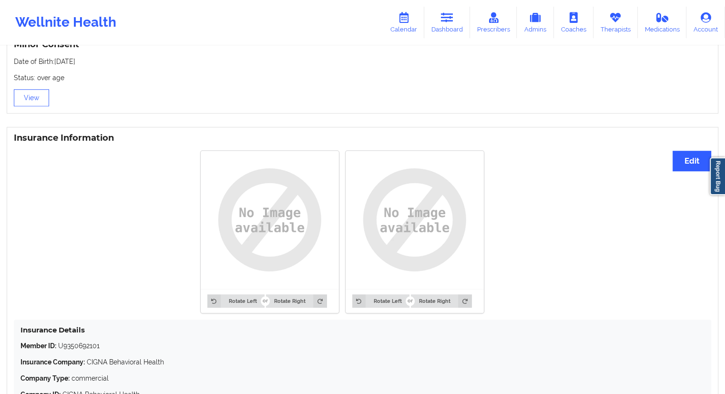
scroll to position [665, 0]
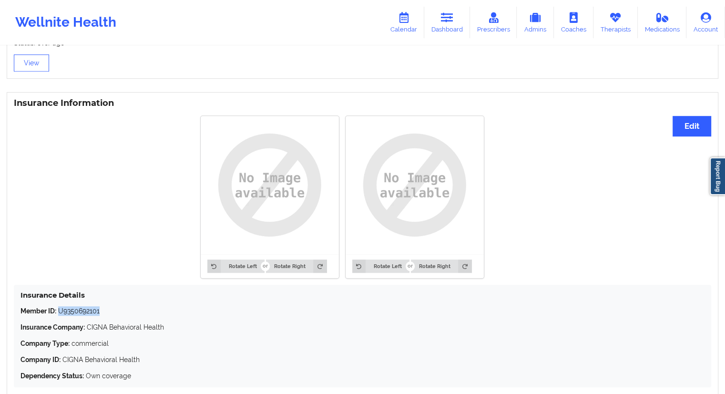
drag, startPoint x: 87, startPoint y: 316, endPoint x: 60, endPoint y: 315, distance: 27.7
click at [60, 315] on p "Member ID: U9350692101" at bounding box center [363, 311] width 684 height 10
copy p "U9350692101"
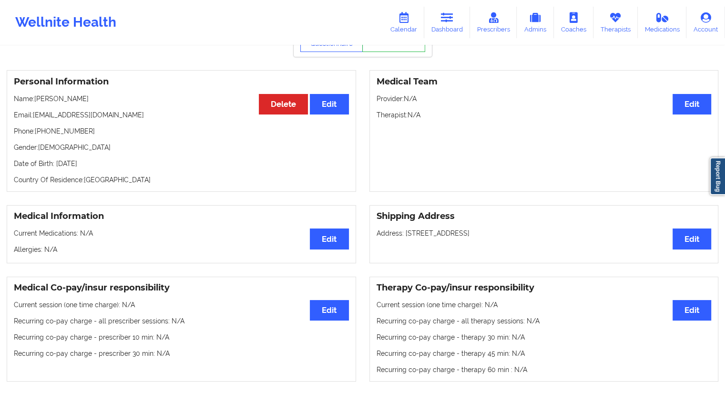
scroll to position [0, 0]
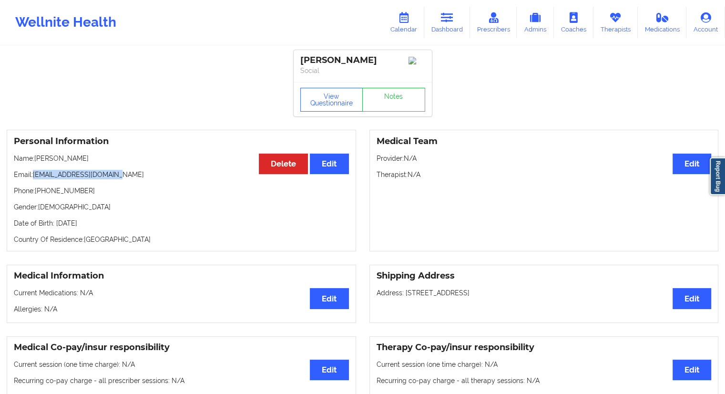
drag, startPoint x: 128, startPoint y: 177, endPoint x: 32, endPoint y: 174, distance: 95.9
click at [32, 174] on p "Email: [EMAIL_ADDRESS][DOMAIN_NAME]" at bounding box center [181, 175] width 335 height 10
click at [60, 179] on p "Email: [EMAIL_ADDRESS][DOMAIN_NAME]" at bounding box center [181, 175] width 335 height 10
drag, startPoint x: 126, startPoint y: 177, endPoint x: 33, endPoint y: 180, distance: 92.6
click at [33, 179] on p "Email: [EMAIL_ADDRESS][DOMAIN_NAME]" at bounding box center [181, 175] width 335 height 10
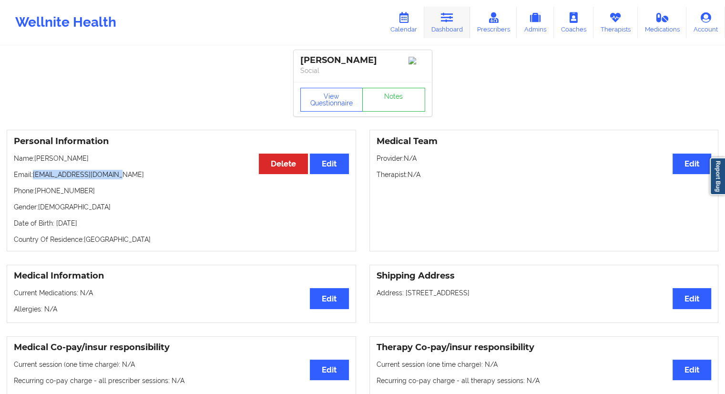
click at [450, 28] on link "Dashboard" at bounding box center [447, 22] width 46 height 31
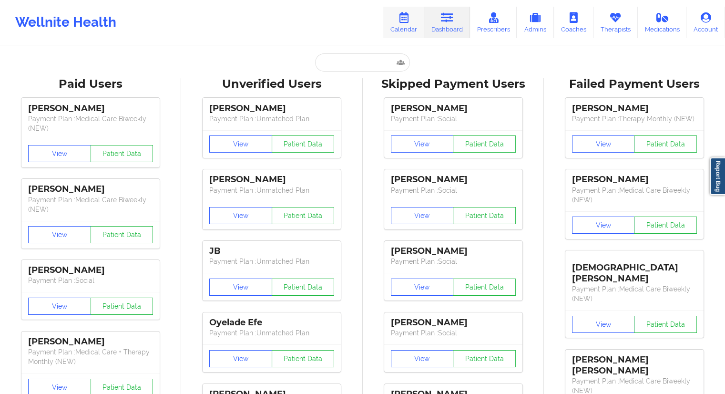
click at [405, 25] on link "Calendar" at bounding box center [403, 22] width 41 height 31
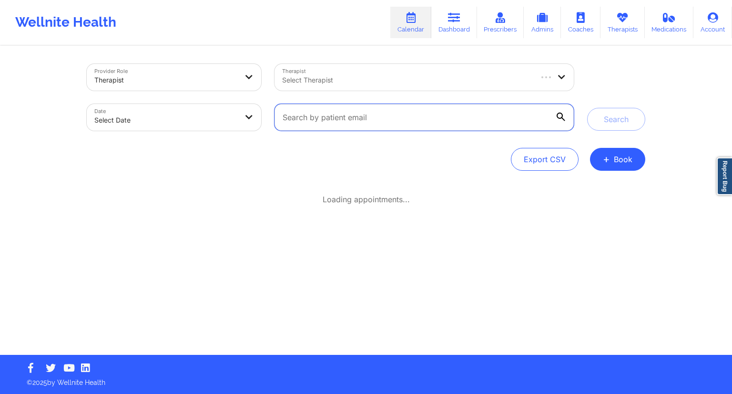
click at [323, 128] on input "text" at bounding box center [424, 117] width 299 height 27
paste input "[EMAIL_ADDRESS][DOMAIN_NAME]"
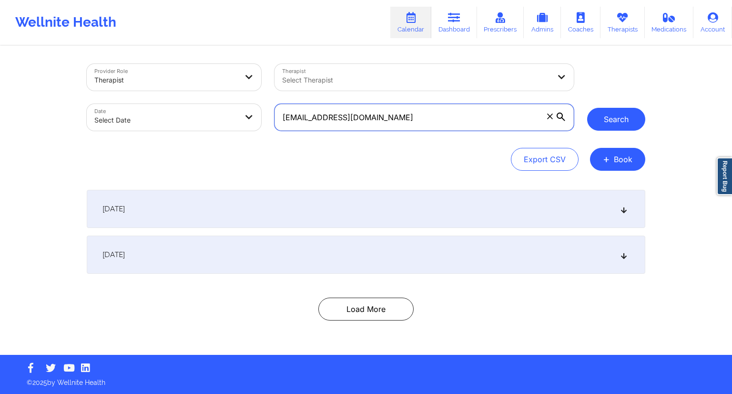
type input "[EMAIL_ADDRESS][DOMAIN_NAME]"
click at [618, 112] on button "Search" at bounding box center [617, 119] width 58 height 23
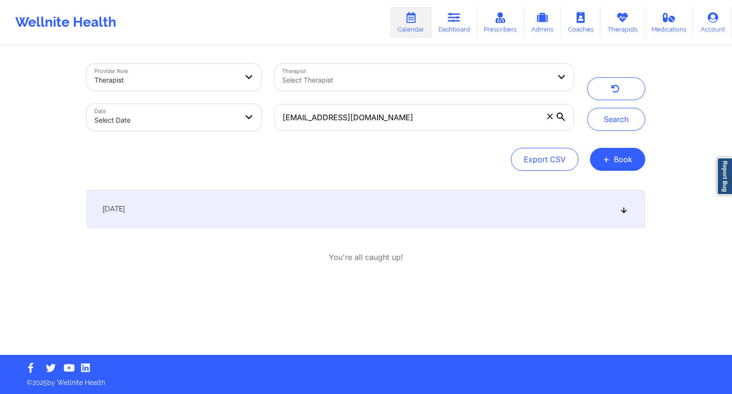
click at [265, 215] on div "[DATE]" at bounding box center [366, 209] width 559 height 38
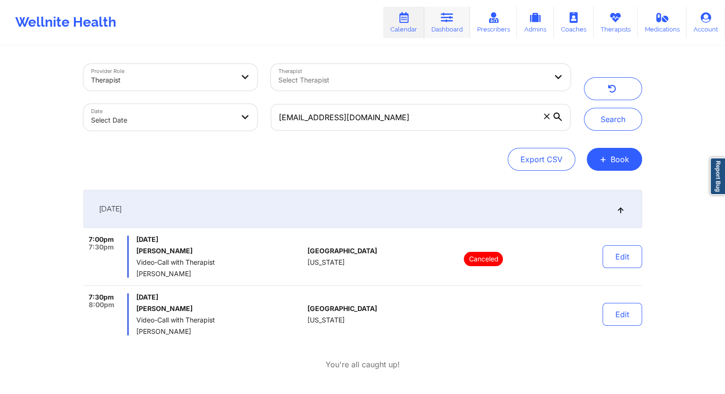
click at [446, 27] on link "Dashboard" at bounding box center [447, 22] width 46 height 31
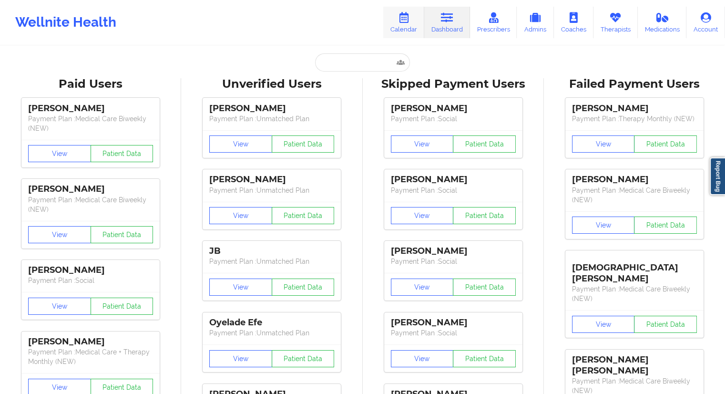
click at [399, 23] on link "Calendar" at bounding box center [403, 22] width 41 height 31
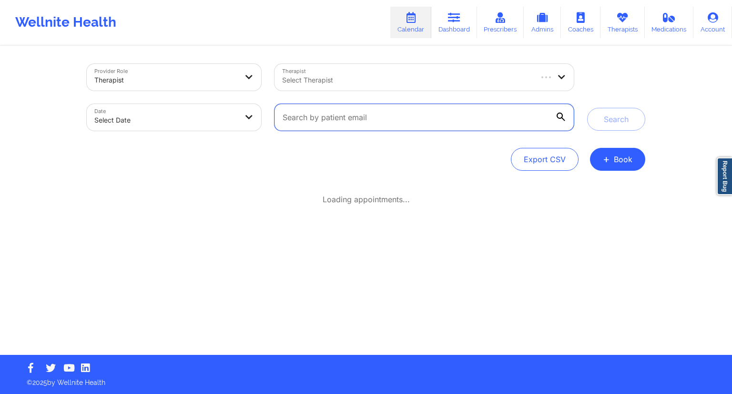
click at [303, 117] on input "text" at bounding box center [424, 117] width 299 height 27
paste input "[PERSON_NAME]"
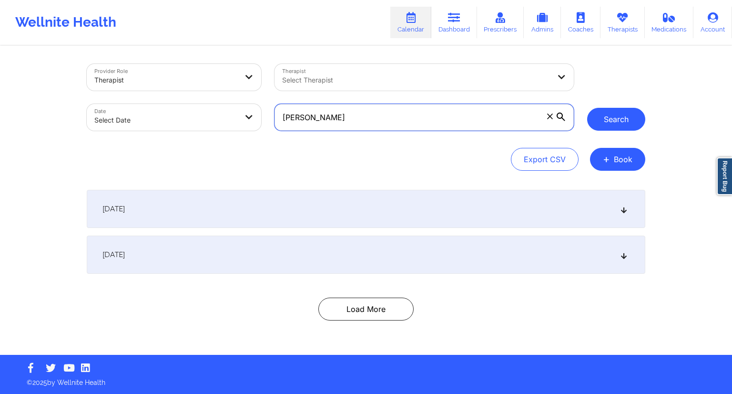
type input "[PERSON_NAME]"
click at [622, 123] on button "Search" at bounding box center [617, 119] width 58 height 23
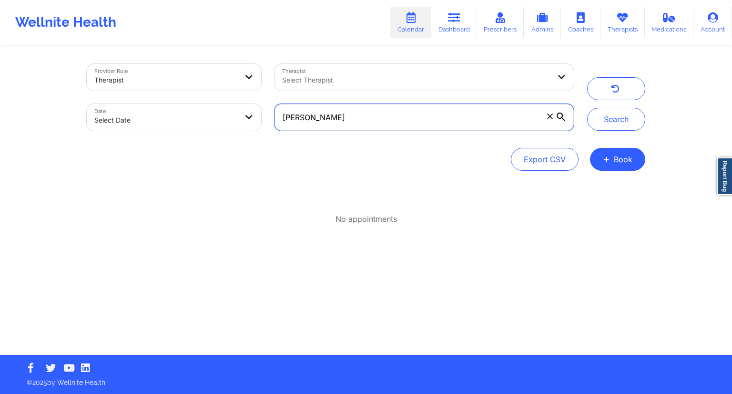
click at [492, 111] on input "[PERSON_NAME]" at bounding box center [424, 117] width 299 height 27
click at [445, 18] on link "Dashboard" at bounding box center [455, 22] width 46 height 31
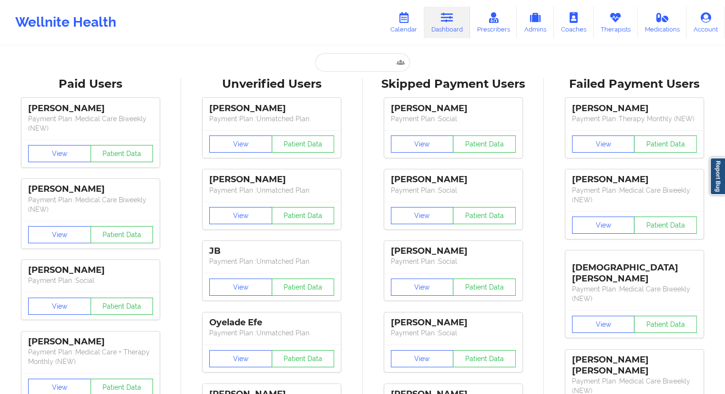
drag, startPoint x: 340, startPoint y: 44, endPoint x: 338, endPoint y: 52, distance: 8.2
click at [336, 62] on input "text" at bounding box center [362, 62] width 94 height 18
paste input "[PERSON_NAME]"
type input "[PERSON_NAME]"
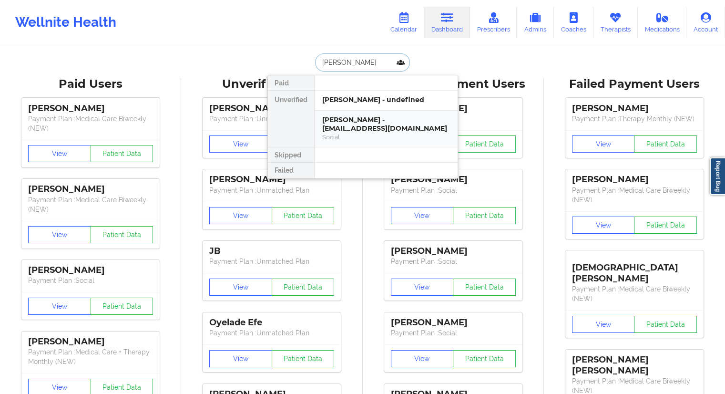
click at [361, 132] on div "[PERSON_NAME] - [EMAIL_ADDRESS][DOMAIN_NAME]" at bounding box center [386, 124] width 128 height 18
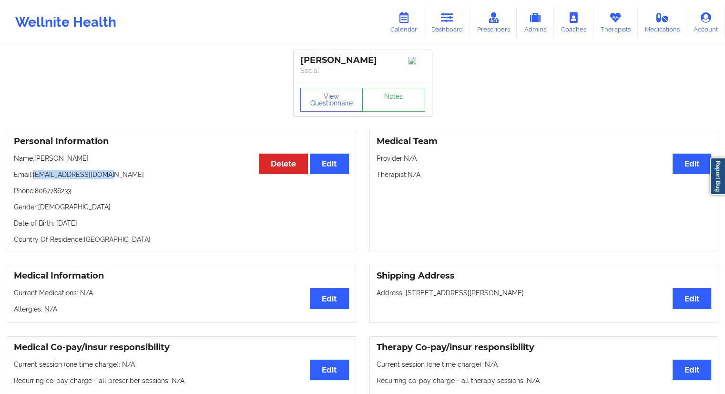
drag, startPoint x: 121, startPoint y: 173, endPoint x: 34, endPoint y: 178, distance: 86.9
click at [34, 178] on p "Email: [EMAIL_ADDRESS][DOMAIN_NAME]" at bounding box center [181, 175] width 335 height 10
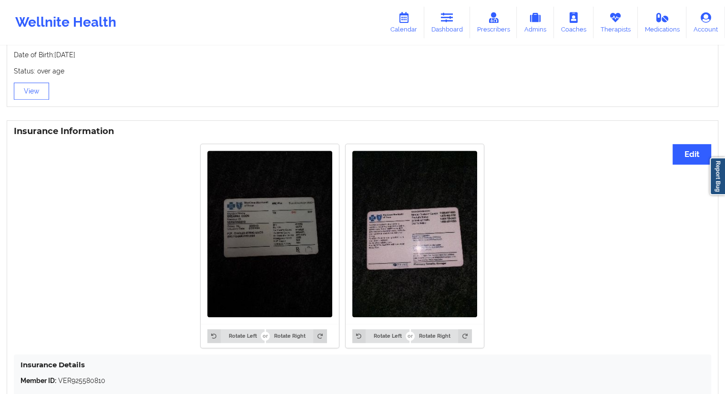
scroll to position [563, 0]
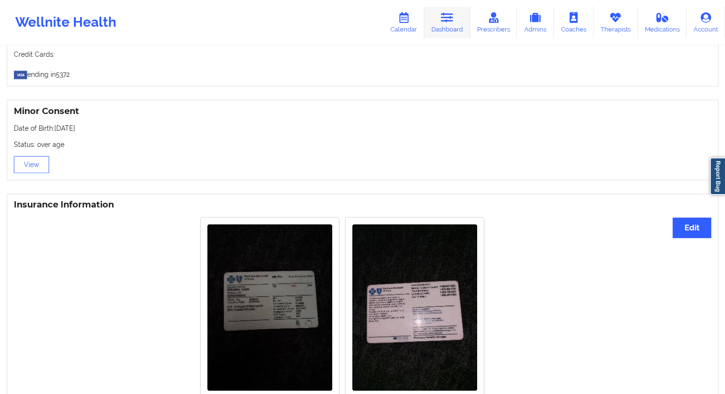
click at [444, 22] on icon at bounding box center [447, 17] width 12 height 10
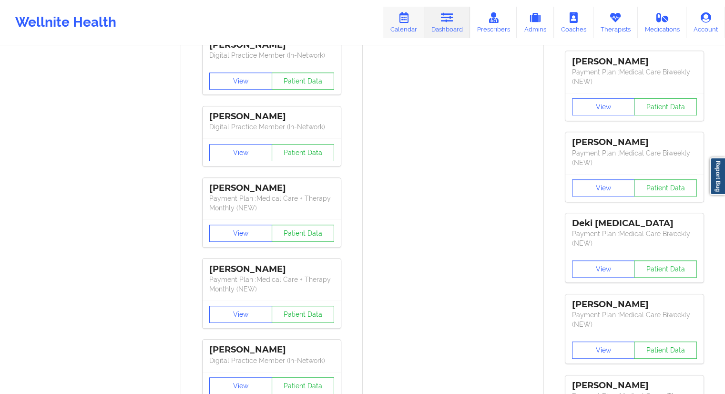
click at [412, 31] on link "Calendar" at bounding box center [403, 22] width 41 height 31
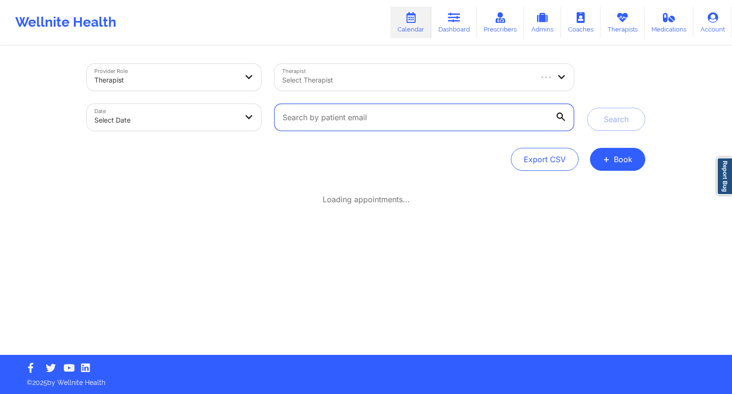
click at [340, 121] on input "text" at bounding box center [424, 117] width 299 height 27
paste input "[EMAIL_ADDRESS][DOMAIN_NAME]"
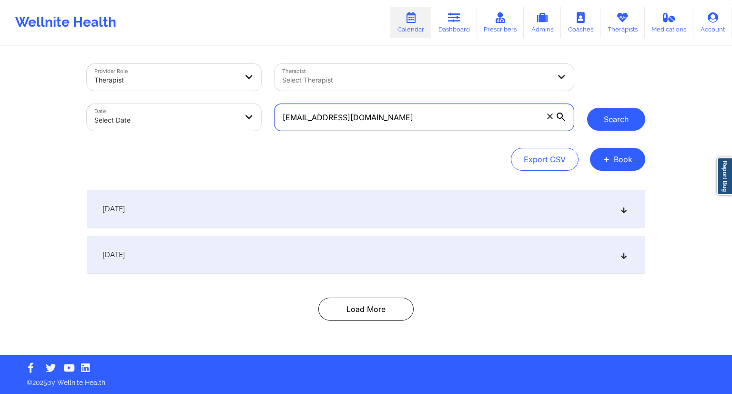
type input "[EMAIL_ADDRESS][DOMAIN_NAME]"
click at [629, 121] on button "Search" at bounding box center [617, 119] width 58 height 23
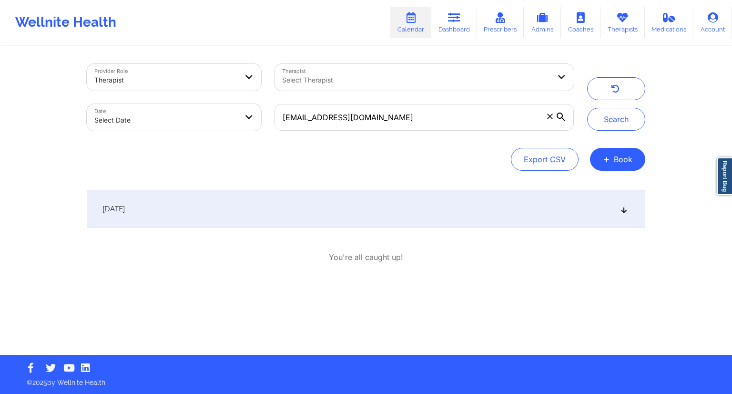
click at [249, 218] on div "[DATE]" at bounding box center [366, 209] width 559 height 38
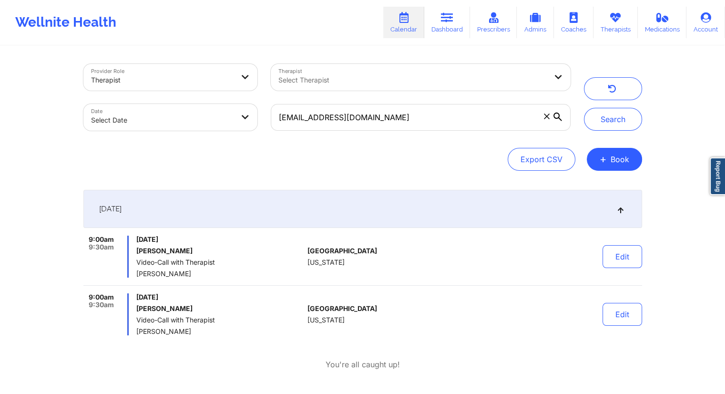
drag, startPoint x: 217, startPoint y: 335, endPoint x: 136, endPoint y: 333, distance: 81.6
click at [136, 333] on span "[PERSON_NAME]" at bounding box center [219, 332] width 167 height 8
click at [235, 351] on div "[DATE] 9:00am 9:30am [DATE] [PERSON_NAME] Video-Call with Therapist [PERSON_NAM…" at bounding box center [362, 280] width 559 height 180
click at [618, 254] on button "Edit" at bounding box center [623, 256] width 40 height 23
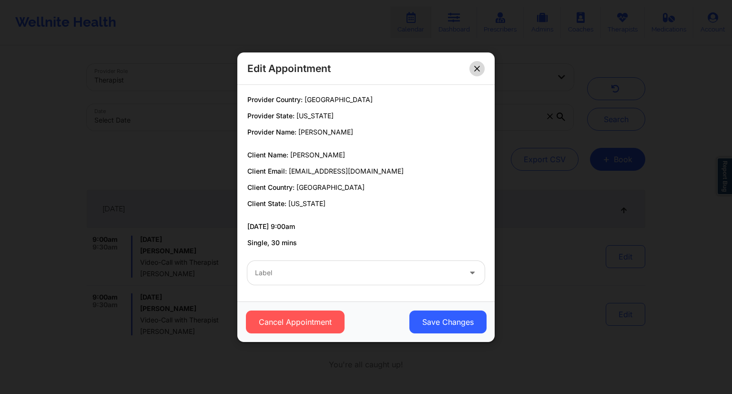
click at [480, 71] on button at bounding box center [477, 68] width 15 height 15
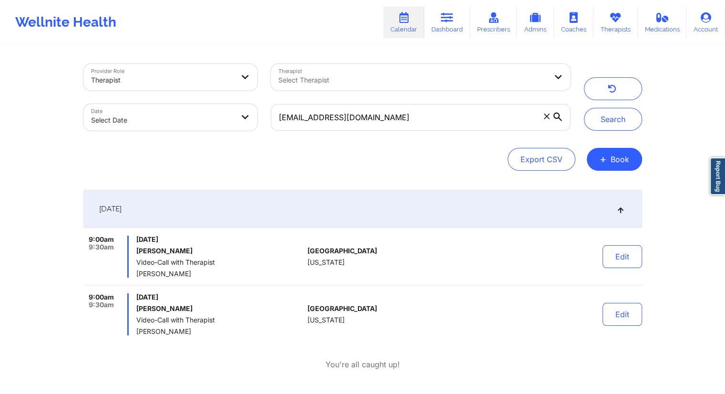
drag, startPoint x: 217, startPoint y: 333, endPoint x: 135, endPoint y: 332, distance: 82.0
click at [135, 332] on div "9:00am 9:30am [DATE] [PERSON_NAME] Video-Call with Therapist [PERSON_NAME]" at bounding box center [193, 314] width 221 height 42
click at [629, 319] on button "Edit" at bounding box center [623, 314] width 40 height 23
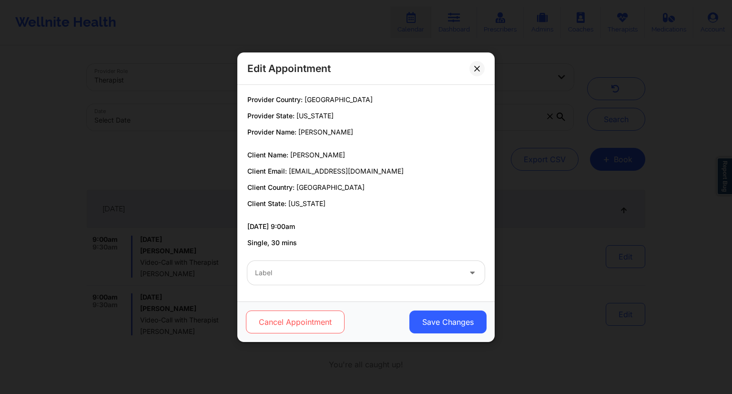
click at [290, 321] on button "Cancel Appointment" at bounding box center [295, 321] width 99 height 23
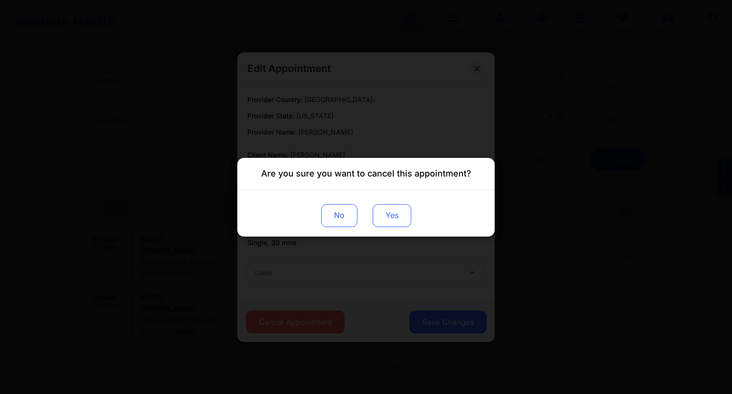
click at [387, 216] on button "Yes" at bounding box center [392, 215] width 39 height 23
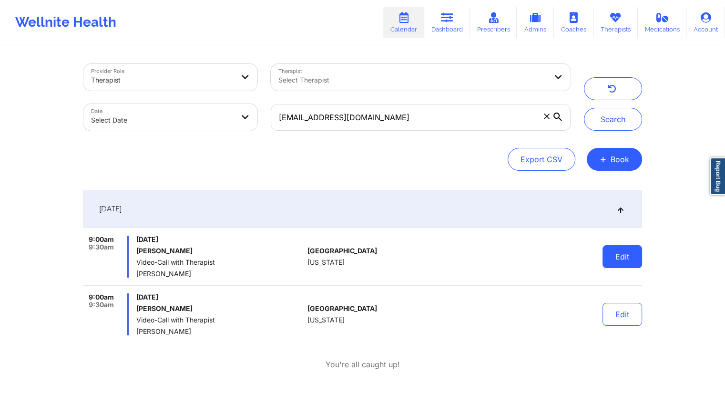
click at [620, 264] on button "Edit" at bounding box center [623, 256] width 40 height 23
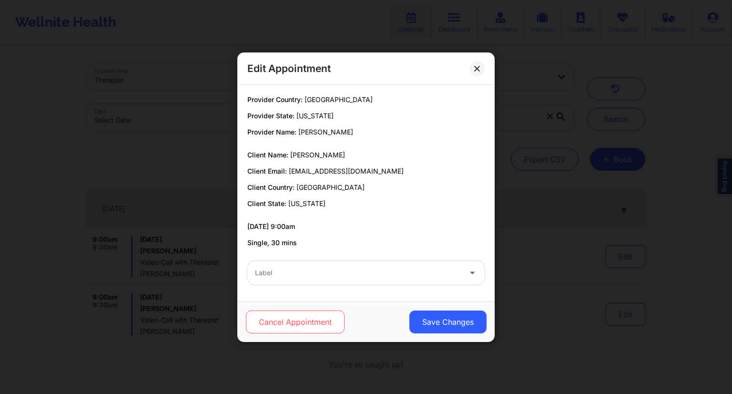
click at [328, 325] on button "Cancel Appointment" at bounding box center [295, 321] width 99 height 23
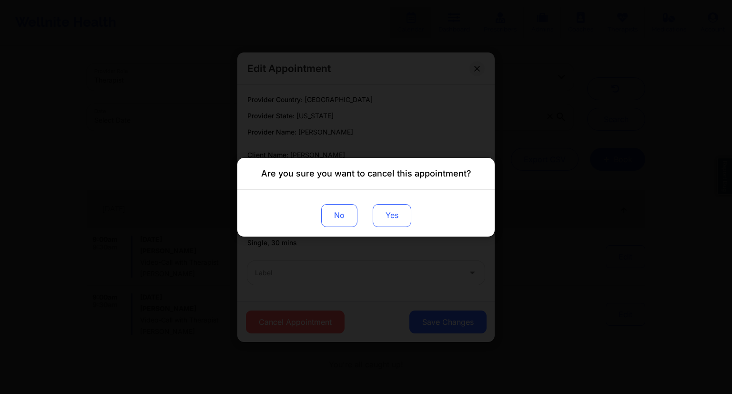
click at [393, 222] on button "Yes" at bounding box center [392, 215] width 39 height 23
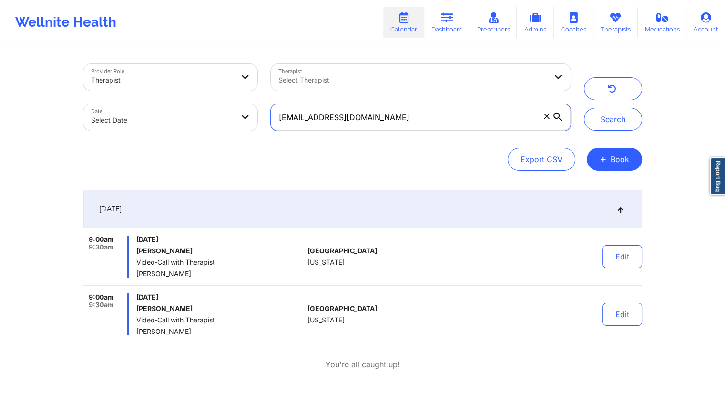
drag, startPoint x: 391, startPoint y: 126, endPoint x: 263, endPoint y: 127, distance: 127.8
click at [263, 127] on div "Provider Role Therapist Therapist Select Therapist Date Select Date [EMAIL_ADDR…" at bounding box center [327, 97] width 501 height 80
click at [442, 28] on link "Dashboard" at bounding box center [447, 22] width 46 height 31
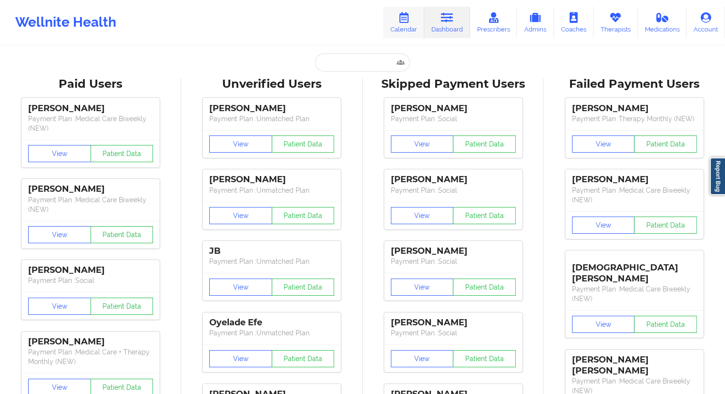
click at [400, 30] on link "Calendar" at bounding box center [403, 22] width 41 height 31
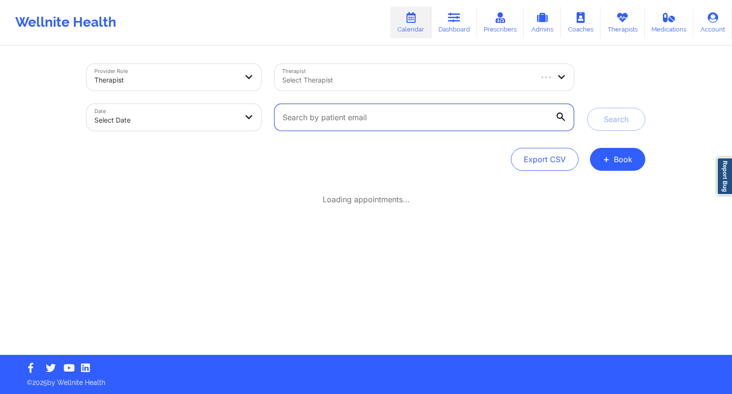
click at [338, 108] on input "text" at bounding box center [424, 117] width 299 height 27
paste input "[EMAIL_ADDRESS][DOMAIN_NAME]"
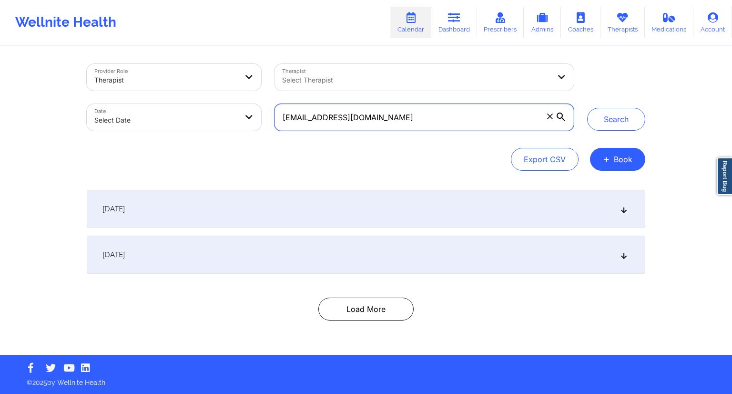
type input "[EMAIL_ADDRESS][DOMAIN_NAME]"
click at [649, 123] on div "Search" at bounding box center [617, 97] width 72 height 67
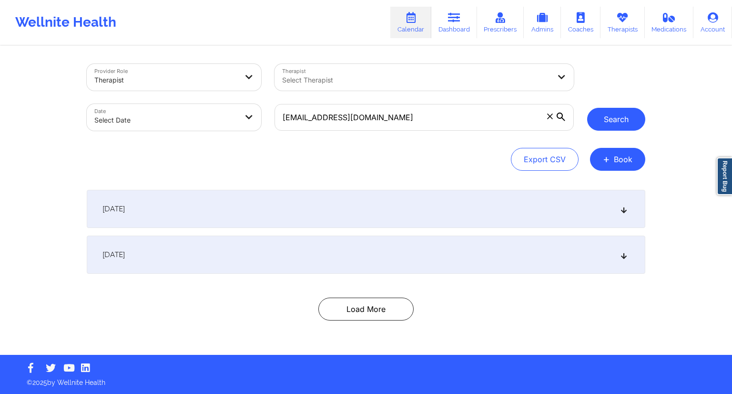
click at [622, 124] on button "Search" at bounding box center [617, 119] width 58 height 23
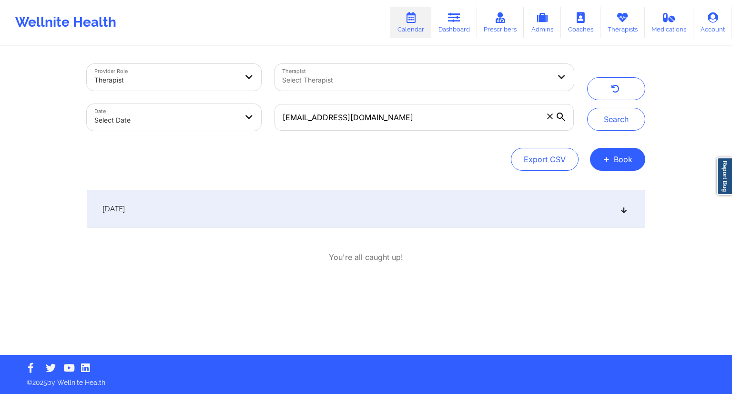
click at [242, 203] on div "[DATE]" at bounding box center [366, 209] width 559 height 38
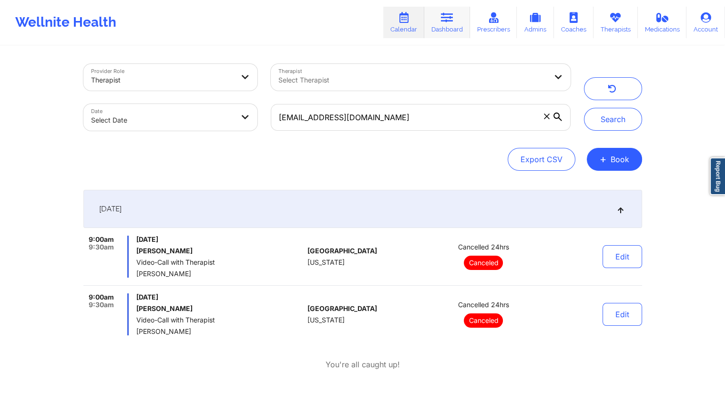
click at [449, 28] on link "Dashboard" at bounding box center [447, 22] width 46 height 31
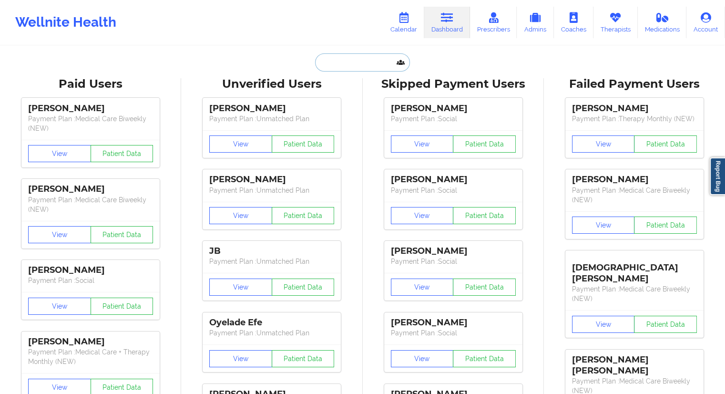
click at [361, 67] on input "text" at bounding box center [362, 62] width 94 height 18
paste input "[PERSON_NAME]"
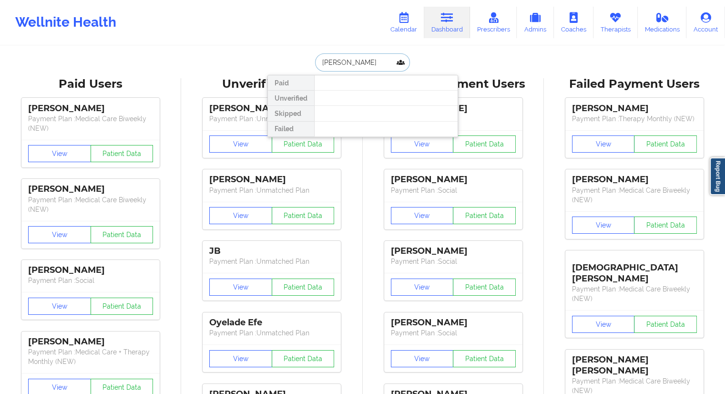
paste input "[PERSON_NAME][EMAIL_ADDRESS][DOMAIN_NAME]"
type input "[EMAIL_ADDRESS][DOMAIN_NAME]"
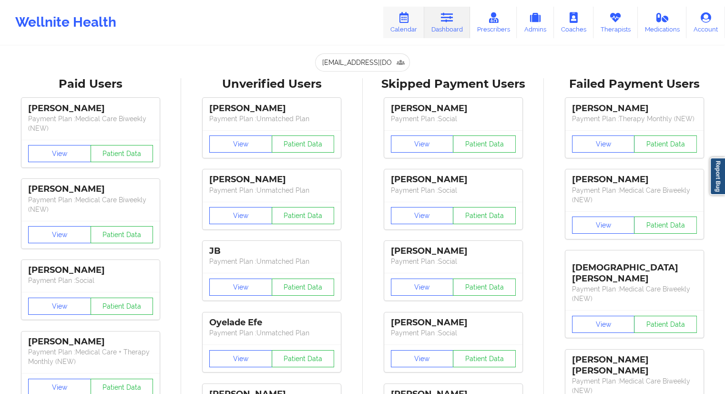
click at [407, 27] on link "Calendar" at bounding box center [403, 22] width 41 height 31
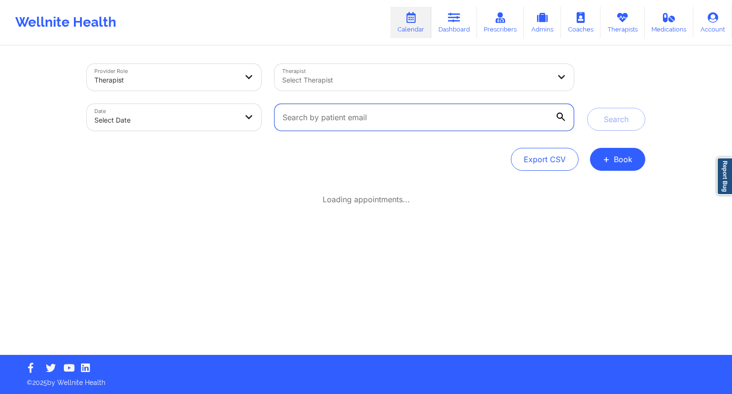
click at [316, 112] on input "text" at bounding box center [424, 117] width 299 height 27
paste input "[EMAIL_ADDRESS][DOMAIN_NAME]"
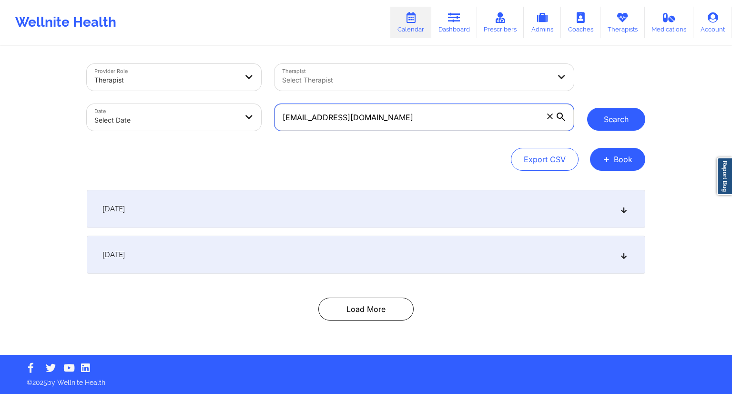
type input "[EMAIL_ADDRESS][DOMAIN_NAME]"
click at [591, 113] on button "Search" at bounding box center [617, 119] width 58 height 23
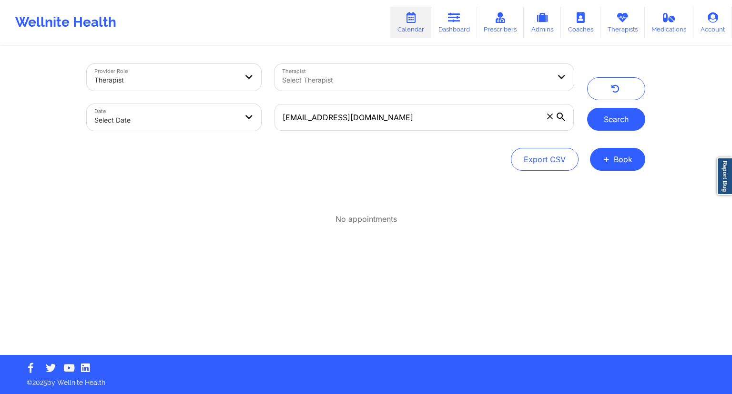
click at [596, 123] on button "Search" at bounding box center [617, 119] width 58 height 23
click at [444, 24] on link "Dashboard" at bounding box center [455, 22] width 46 height 31
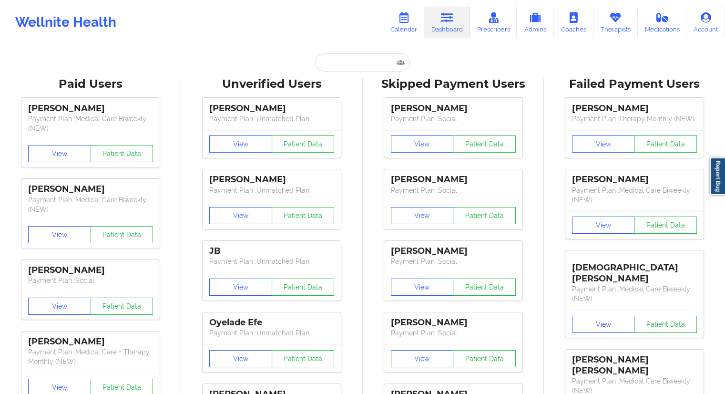
click at [322, 77] on div "Unverified Users" at bounding box center [272, 84] width 168 height 15
click at [328, 67] on input "text" at bounding box center [362, 62] width 94 height 18
paste input "[EMAIL_ADDRESS][DOMAIN_NAME]"
type input "[EMAIL_ADDRESS][DOMAIN_NAME]"
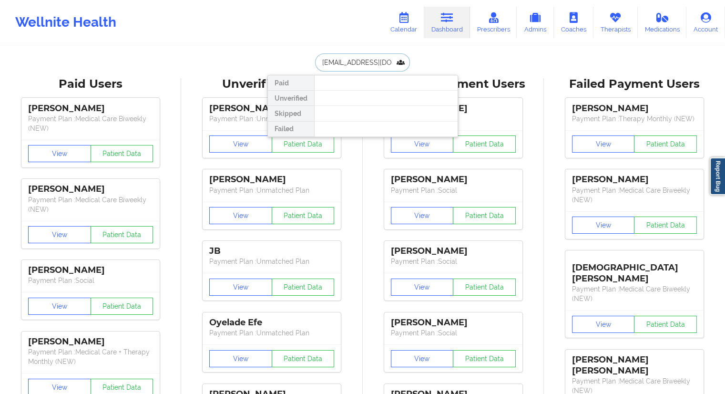
scroll to position [0, 20]
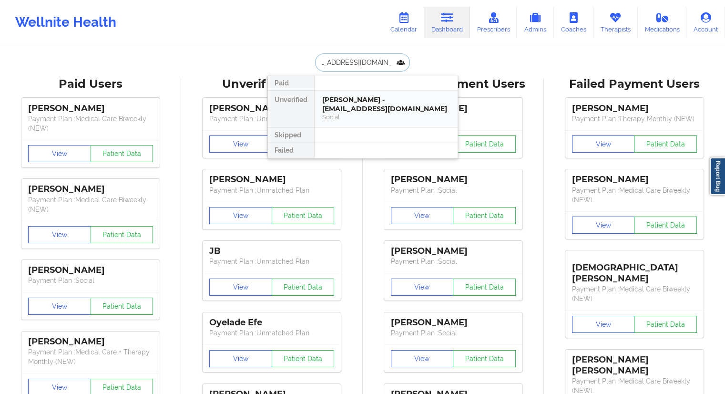
click at [338, 99] on div "[PERSON_NAME] - [EMAIL_ADDRESS][DOMAIN_NAME]" at bounding box center [386, 104] width 128 height 18
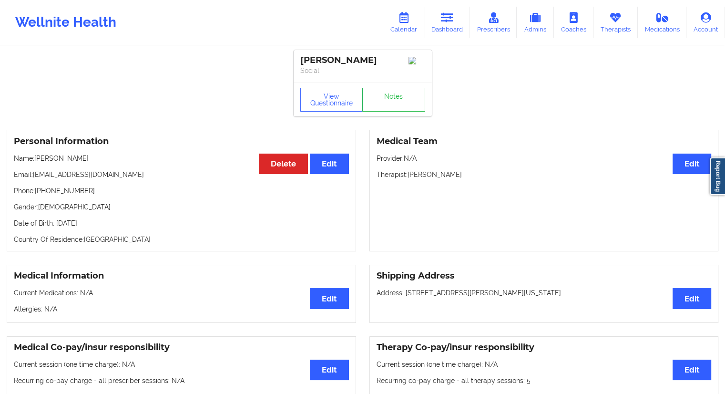
drag, startPoint x: 130, startPoint y: 168, endPoint x: 111, endPoint y: 168, distance: 19.1
click at [111, 163] on p "Name: [PERSON_NAME]" at bounding box center [181, 159] width 335 height 10
drag, startPoint x: 139, startPoint y: 186, endPoint x: 34, endPoint y: 184, distance: 105.4
click at [34, 179] on p "Email: [EMAIL_ADDRESS][DOMAIN_NAME]" at bounding box center [181, 175] width 335 height 10
click at [405, 21] on icon at bounding box center [404, 17] width 12 height 10
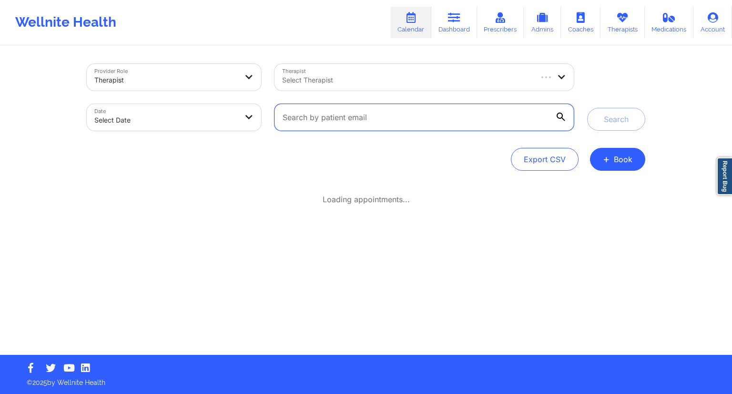
click at [316, 121] on input "text" at bounding box center [424, 117] width 299 height 27
paste input "[EMAIL_ADDRESS][DOMAIN_NAME]"
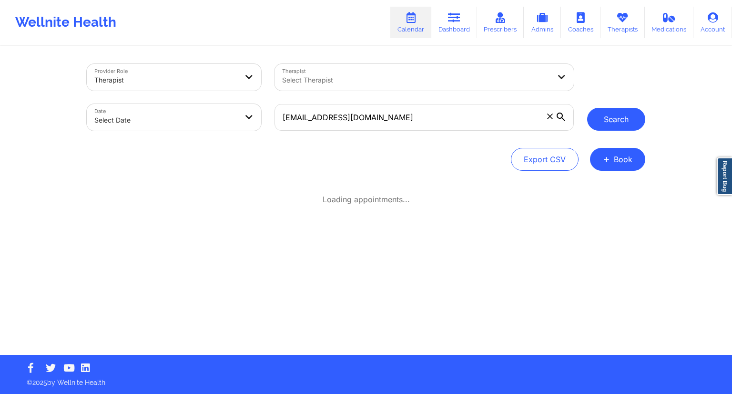
click at [622, 113] on button "Search" at bounding box center [617, 119] width 58 height 23
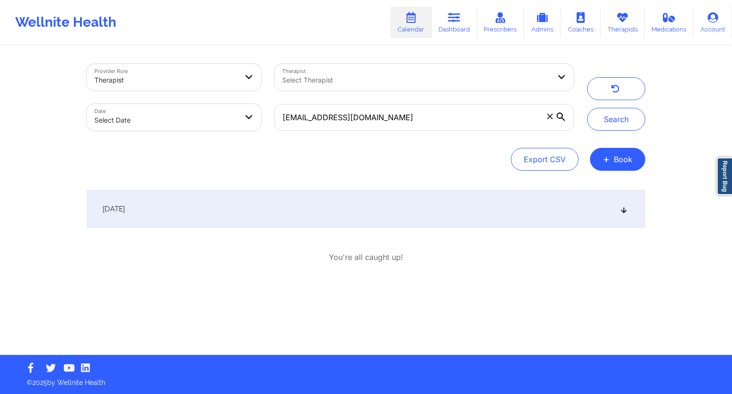
click at [330, 212] on div "[DATE]" at bounding box center [366, 209] width 559 height 38
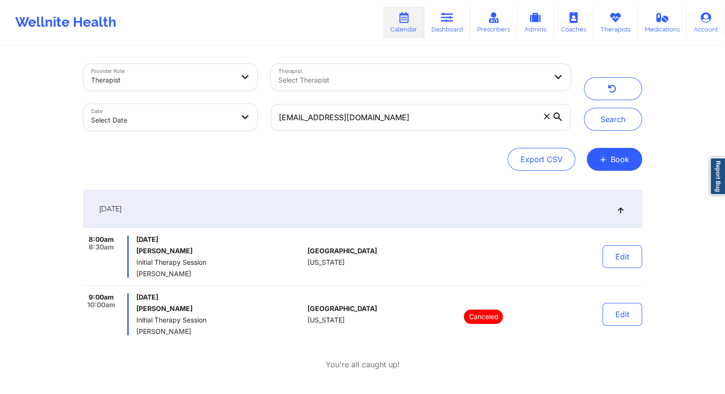
drag, startPoint x: 195, startPoint y: 271, endPoint x: 136, endPoint y: 278, distance: 59.0
click at [136, 278] on div "8:00am 8:30am [DATE] [PERSON_NAME] Initial Therapy Session [PERSON_NAME] [GEOGR…" at bounding box center [362, 261] width 559 height 50
click at [46, 303] on div "Provider Role Therapist Therapist Select Therapist Date Select Date [EMAIL_ADDR…" at bounding box center [362, 197] width 725 height 394
click at [393, 118] on input "[EMAIL_ADDRESS][DOMAIN_NAME]" at bounding box center [420, 117] width 299 height 27
paste input "[EMAIL_ADDRESS][DOMAIN_NAME]"
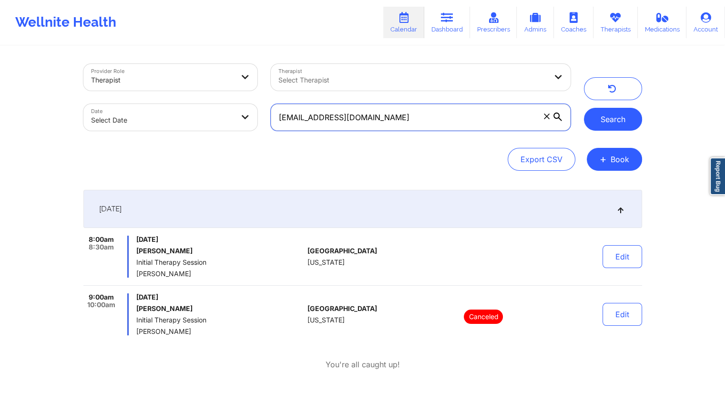
type input "[EMAIL_ADDRESS][DOMAIN_NAME]"
click at [606, 115] on button "Search" at bounding box center [613, 119] width 58 height 23
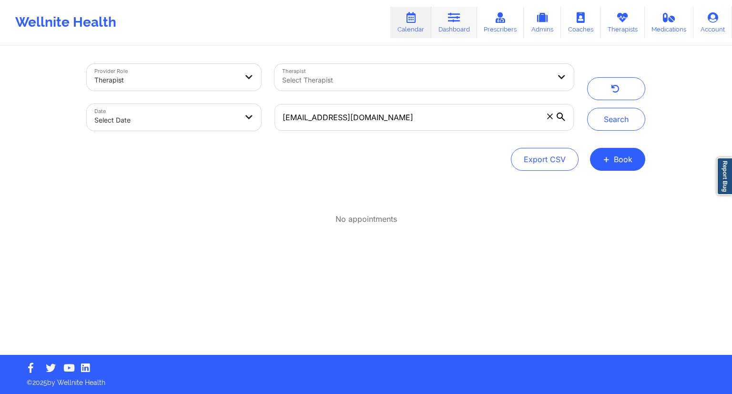
click at [465, 21] on link "Dashboard" at bounding box center [455, 22] width 46 height 31
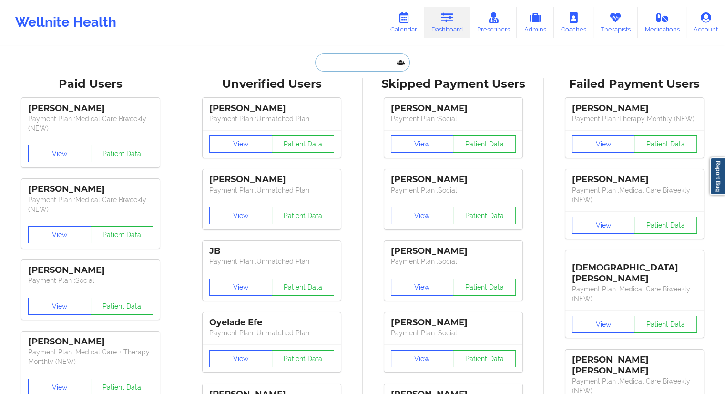
click at [350, 56] on input "text" at bounding box center [362, 62] width 94 height 18
paste input "[EMAIL_ADDRESS][DOMAIN_NAME]"
type input "[EMAIL_ADDRESS][DOMAIN_NAME]"
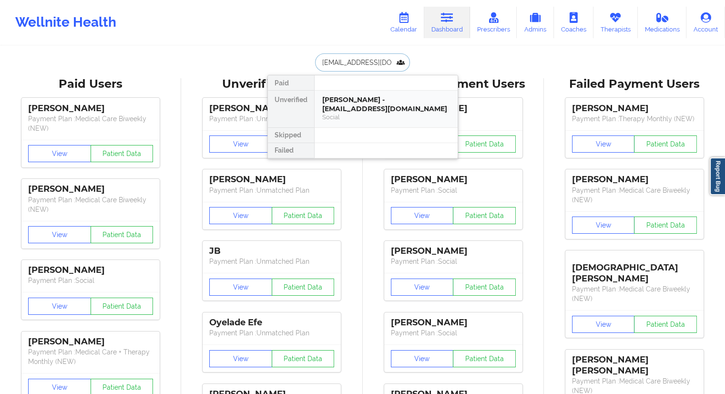
click at [351, 110] on div "[PERSON_NAME] - [EMAIL_ADDRESS][DOMAIN_NAME]" at bounding box center [386, 104] width 128 height 18
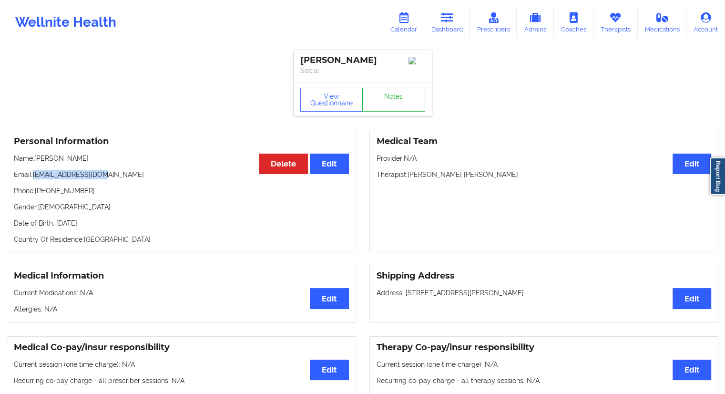
drag, startPoint x: 113, startPoint y: 176, endPoint x: 34, endPoint y: 177, distance: 78.7
click at [34, 177] on p "Email: [EMAIL_ADDRESS][DOMAIN_NAME]" at bounding box center [181, 175] width 335 height 10
click at [443, 29] on link "Dashboard" at bounding box center [447, 22] width 46 height 31
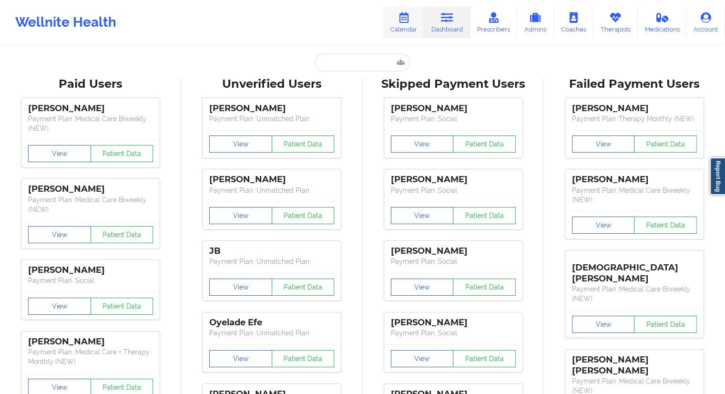
click at [408, 23] on link "Calendar" at bounding box center [403, 22] width 41 height 31
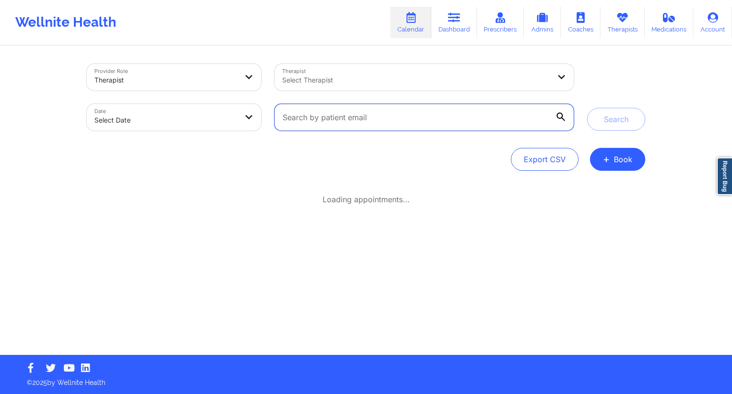
click at [313, 110] on input "text" at bounding box center [424, 117] width 299 height 27
paste input "[EMAIL_ADDRESS][DOMAIN_NAME]"
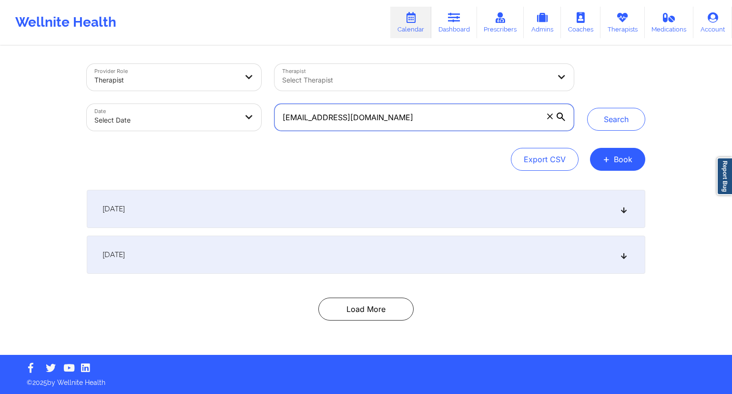
type input "[EMAIL_ADDRESS][DOMAIN_NAME]"
click at [580, 117] on div "Provider Role Therapist Therapist Select Therapist Date Select Date [EMAIL_ADDR…" at bounding box center [366, 97] width 572 height 80
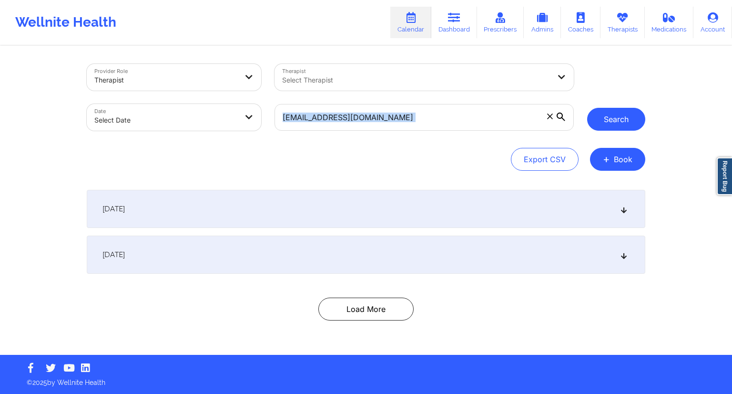
click at [595, 118] on button "Search" at bounding box center [617, 119] width 58 height 23
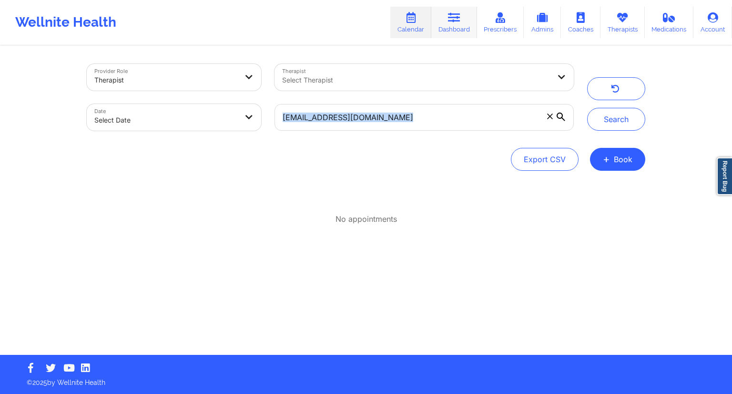
click at [458, 22] on icon at bounding box center [454, 17] width 12 height 10
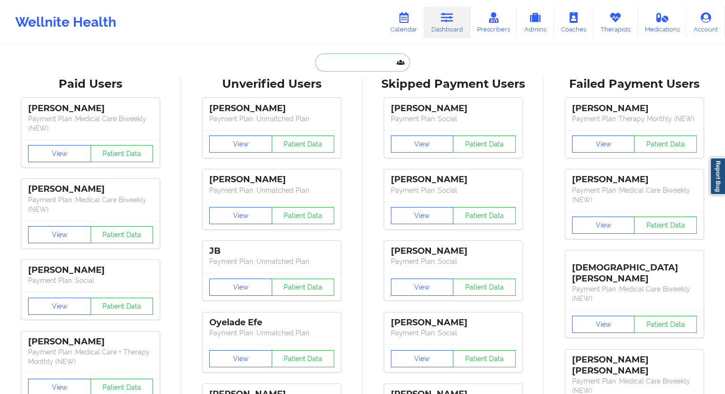
click at [332, 63] on input "text" at bounding box center [362, 62] width 94 height 18
paste input "[PERSON_NAME]"
type input "[PERSON_NAME]"
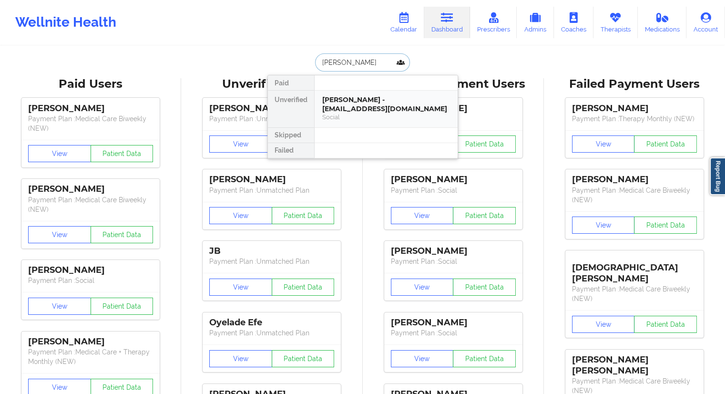
click at [347, 111] on div "[PERSON_NAME] - [EMAIL_ADDRESS][DOMAIN_NAME]" at bounding box center [386, 104] width 128 height 18
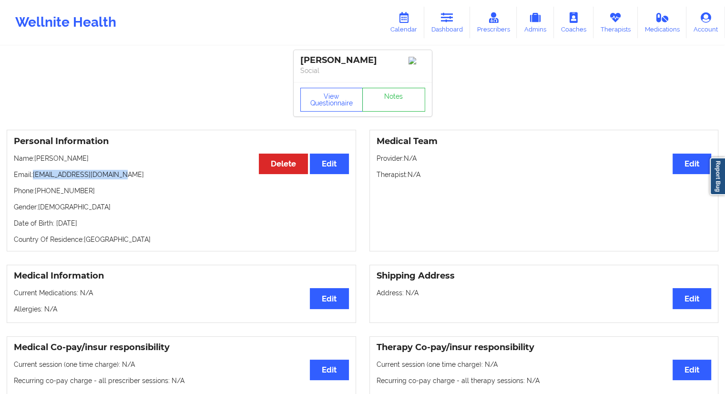
drag, startPoint x: 132, startPoint y: 175, endPoint x: 34, endPoint y: 175, distance: 97.8
click at [34, 175] on p "Email: [EMAIL_ADDRESS][DOMAIN_NAME]" at bounding box center [181, 175] width 335 height 10
click at [402, 19] on icon at bounding box center [404, 17] width 12 height 10
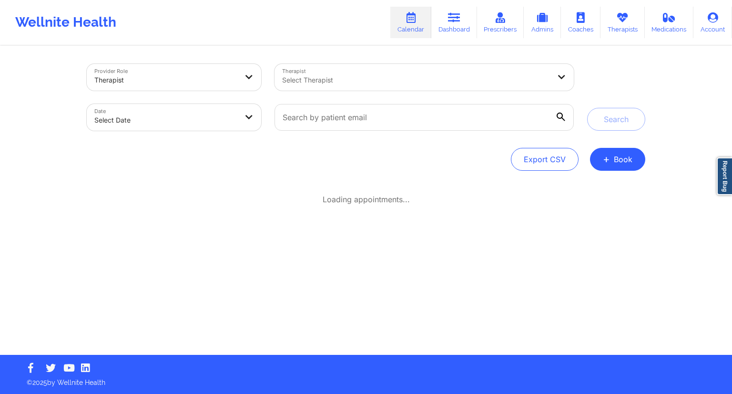
click at [370, 134] on div at bounding box center [424, 117] width 313 height 40
click at [374, 124] on input "text" at bounding box center [424, 117] width 299 height 27
paste input "[EMAIL_ADDRESS][DOMAIN_NAME]"
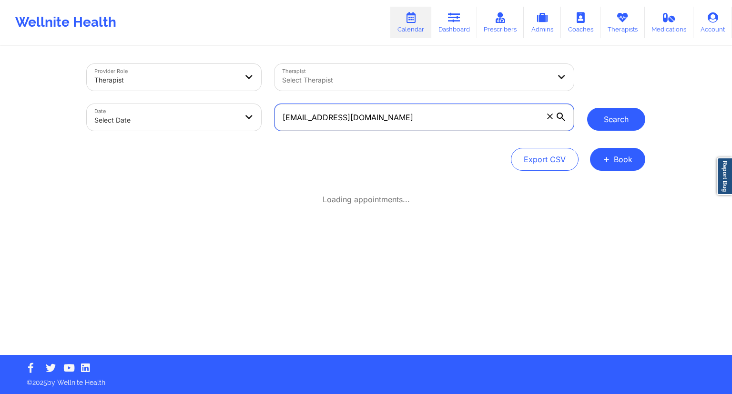
type input "[EMAIL_ADDRESS][DOMAIN_NAME]"
click at [637, 111] on button "Search" at bounding box center [617, 119] width 58 height 23
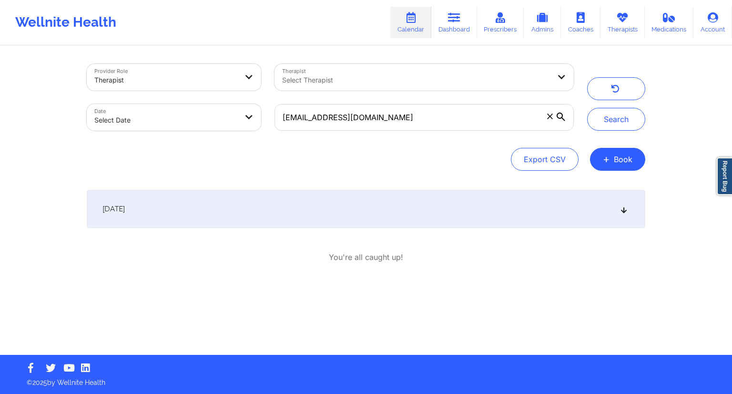
click at [270, 228] on div "[DATE] 6:00pm 6:30pm [DATE] [PERSON_NAME] Video-Call with Therapist [PERSON_NAM…" at bounding box center [366, 226] width 559 height 73
click at [269, 218] on div "[DATE]" at bounding box center [366, 209] width 559 height 38
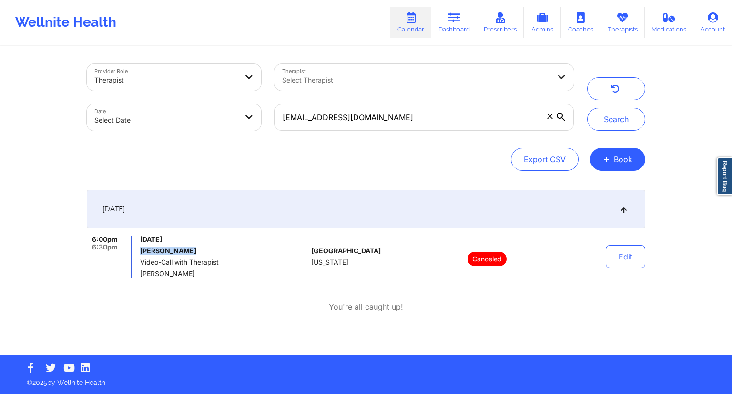
drag, startPoint x: 193, startPoint y: 251, endPoint x: 140, endPoint y: 250, distance: 53.0
click at [140, 250] on h6 "[PERSON_NAME]" at bounding box center [223, 251] width 167 height 8
drag, startPoint x: 407, startPoint y: 116, endPoint x: 282, endPoint y: 123, distance: 124.6
click at [282, 123] on input "[EMAIL_ADDRESS][DOMAIN_NAME]" at bounding box center [424, 117] width 299 height 27
